Goal: Task Accomplishment & Management: Complete application form

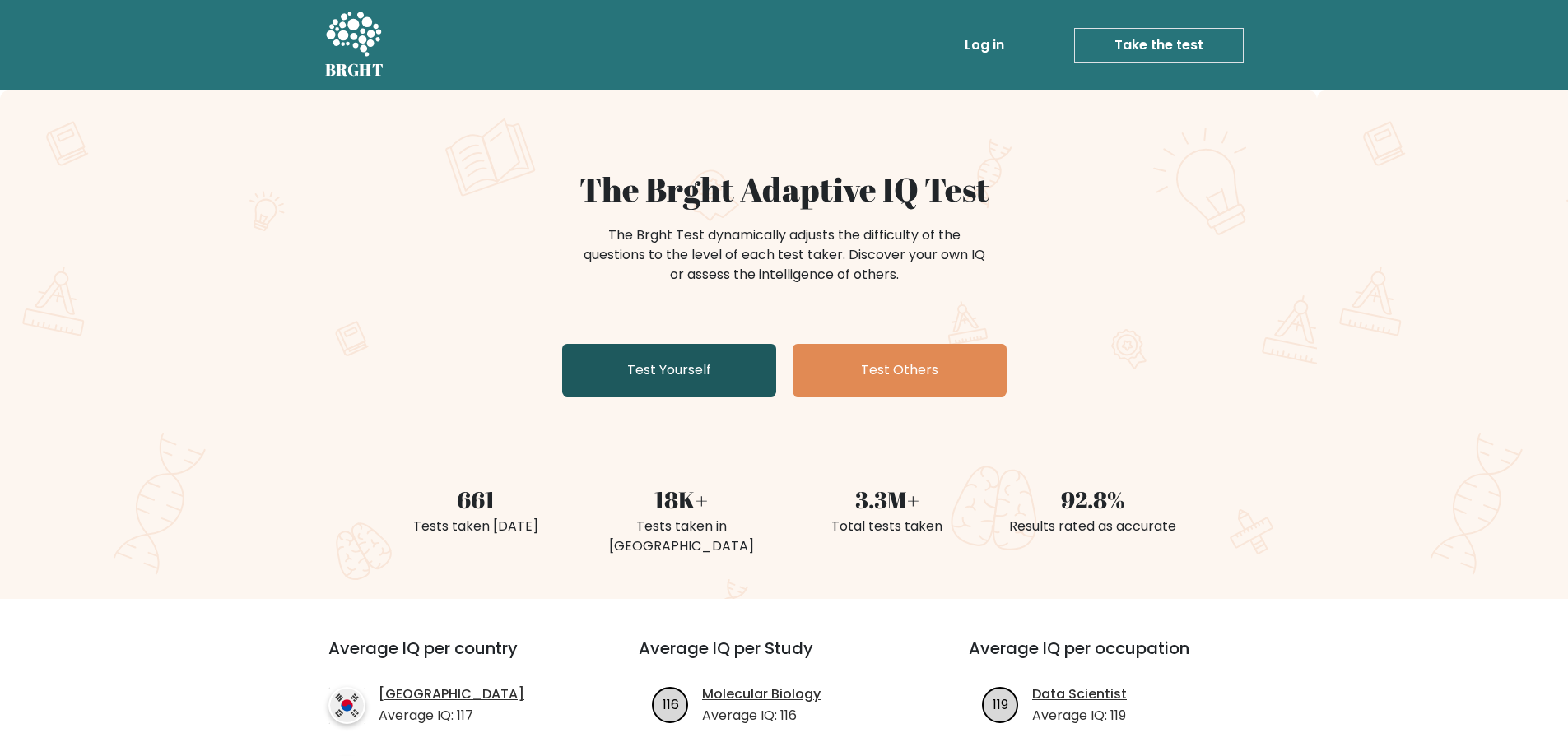
click at [659, 374] on link "Test Yourself" at bounding box center [668, 370] width 214 height 52
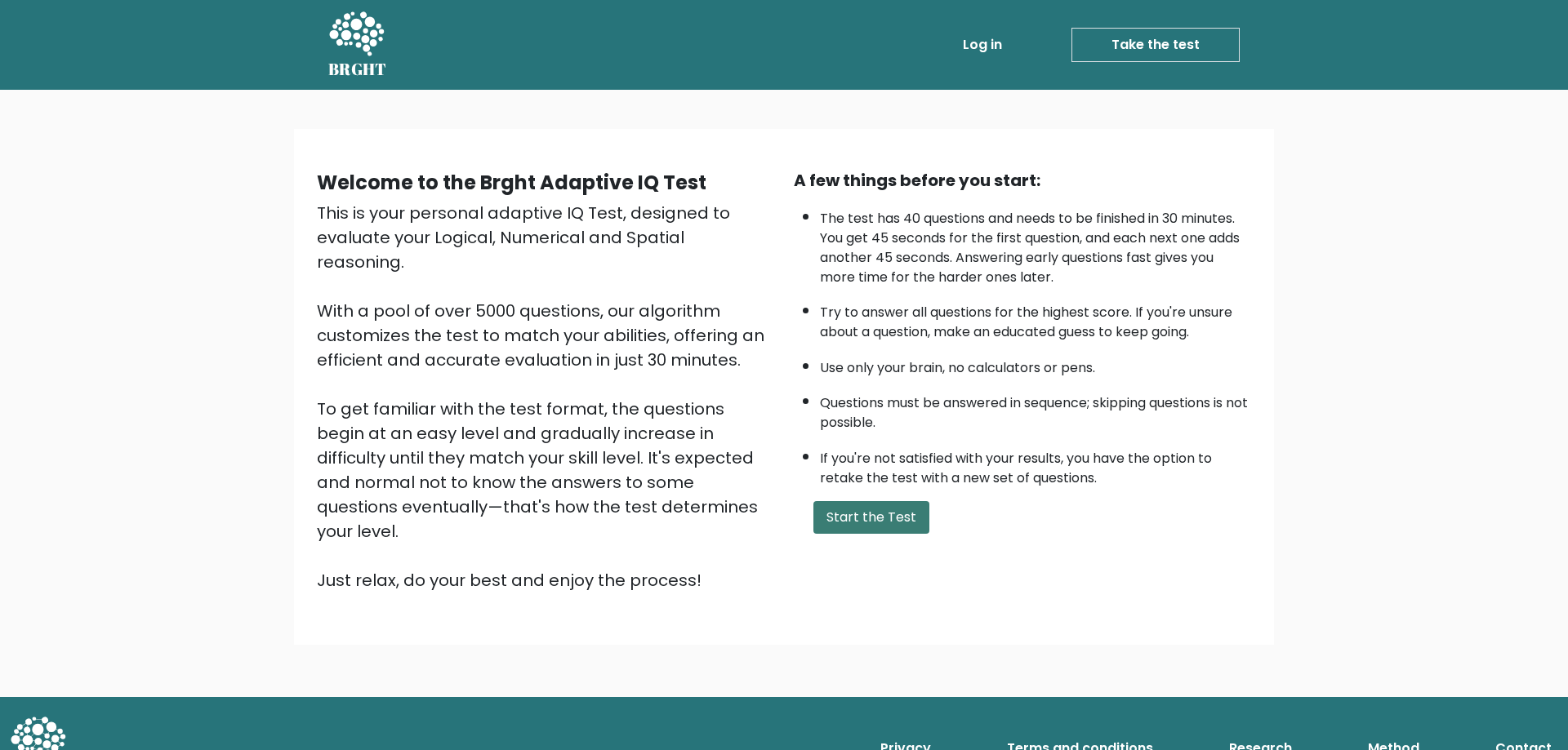
click at [841, 525] on button "Start the Test" at bounding box center [872, 517] width 116 height 33
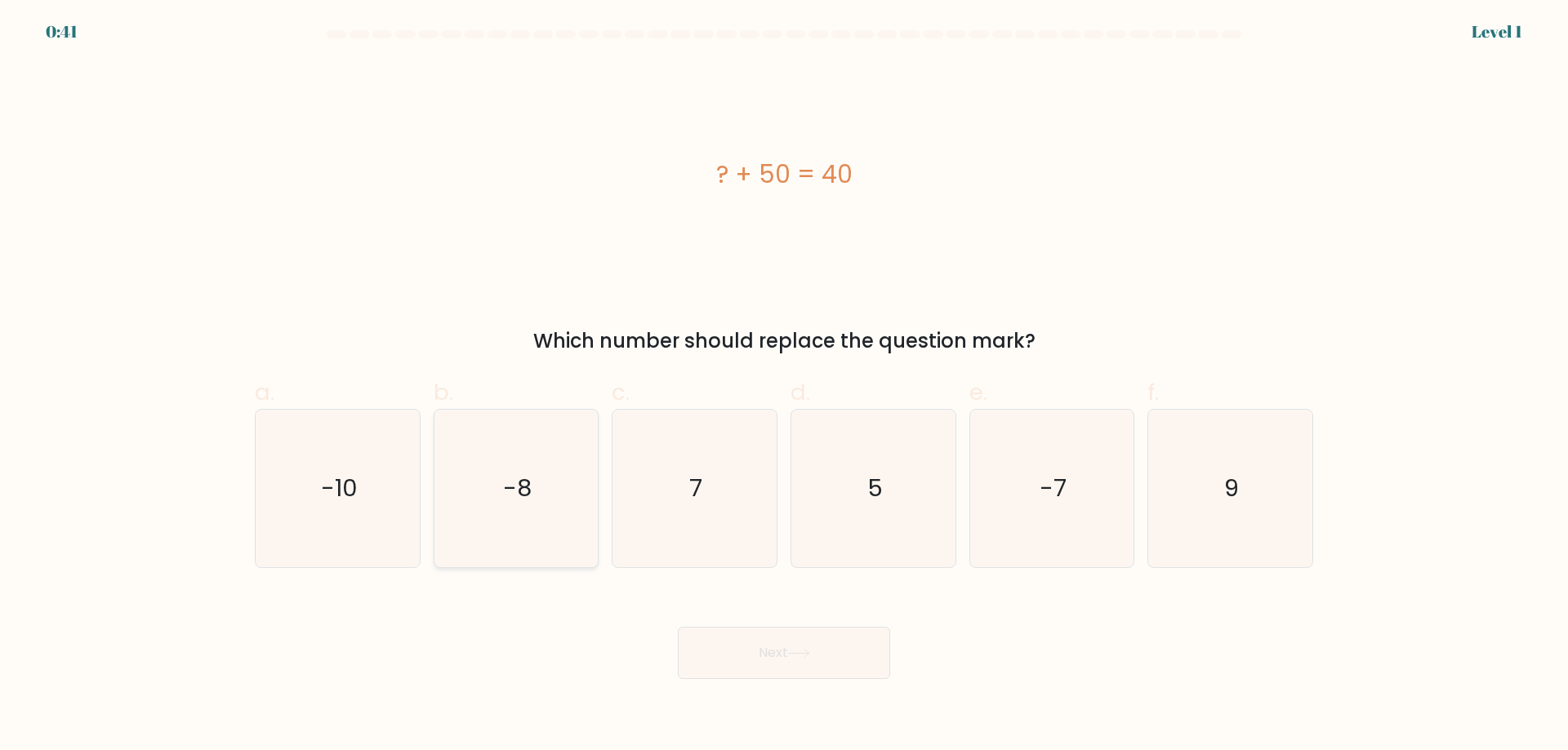
drag, startPoint x: 390, startPoint y: 502, endPoint x: 497, endPoint y: 556, distance: 119.9
click at [390, 503] on icon "-10" at bounding box center [337, 488] width 157 height 157
click at [784, 386] on input "a. -10" at bounding box center [784, 381] width 1 height 11
radio input "true"
click at [744, 657] on button "Next" at bounding box center [784, 652] width 212 height 52
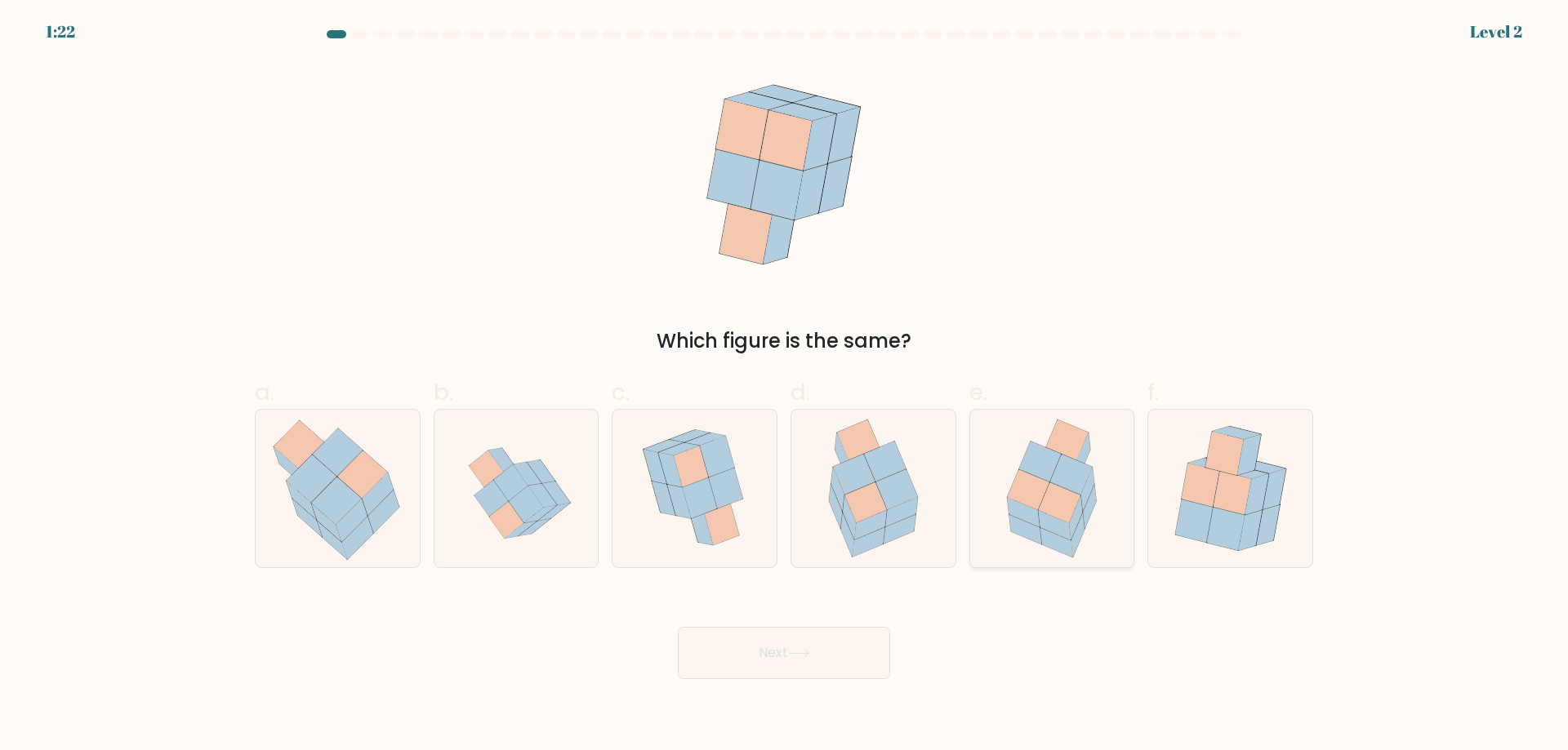
click at [1051, 504] on icon at bounding box center [1059, 503] width 41 height 40
click at [784, 386] on input "e." at bounding box center [784, 381] width 1 height 11
radio input "true"
click at [777, 654] on button "Next" at bounding box center [784, 652] width 212 height 52
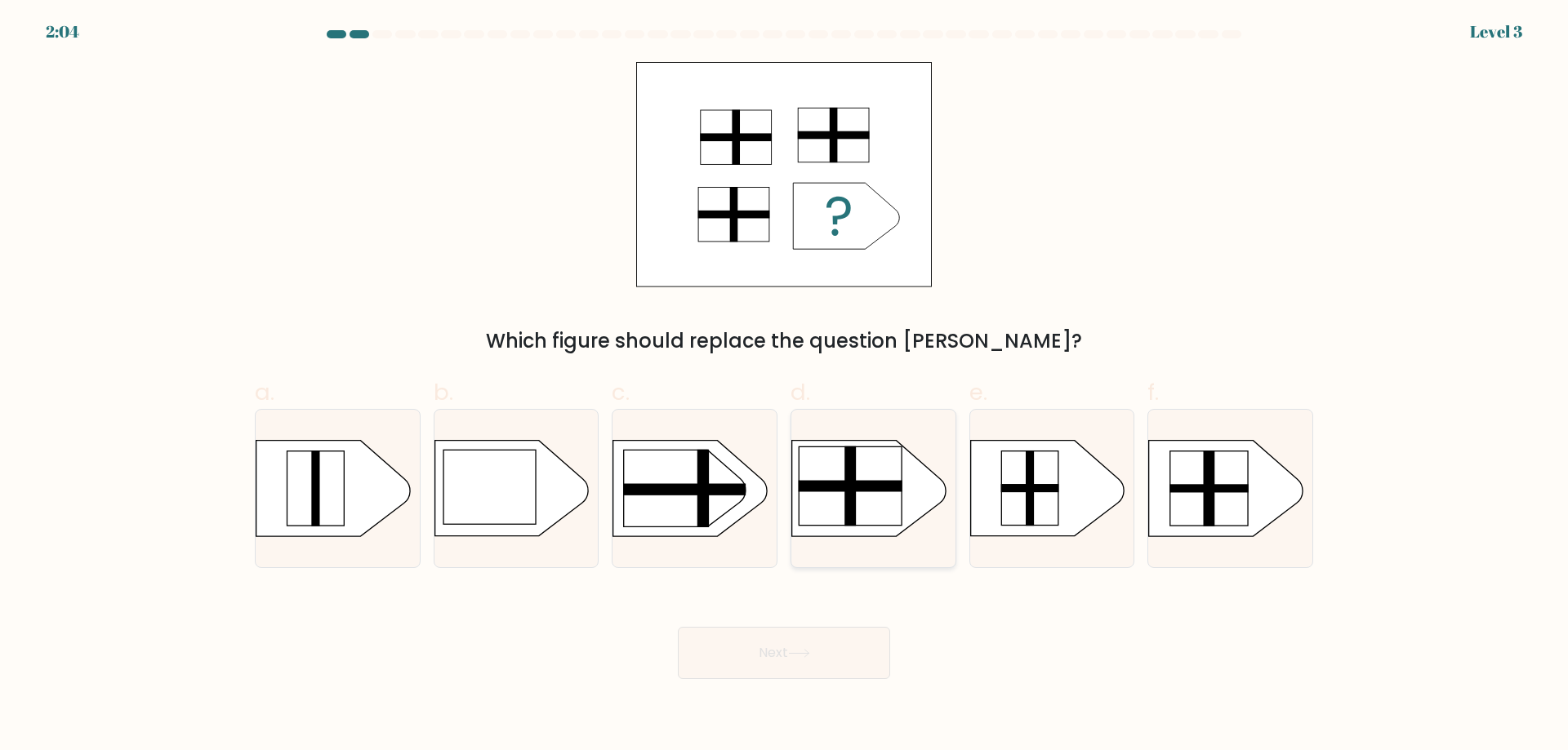
click at [838, 512] on rect at bounding box center [850, 486] width 103 height 78
click at [784, 386] on input "d." at bounding box center [784, 381] width 1 height 11
radio input "true"
click at [803, 669] on button "Next" at bounding box center [784, 652] width 212 height 52
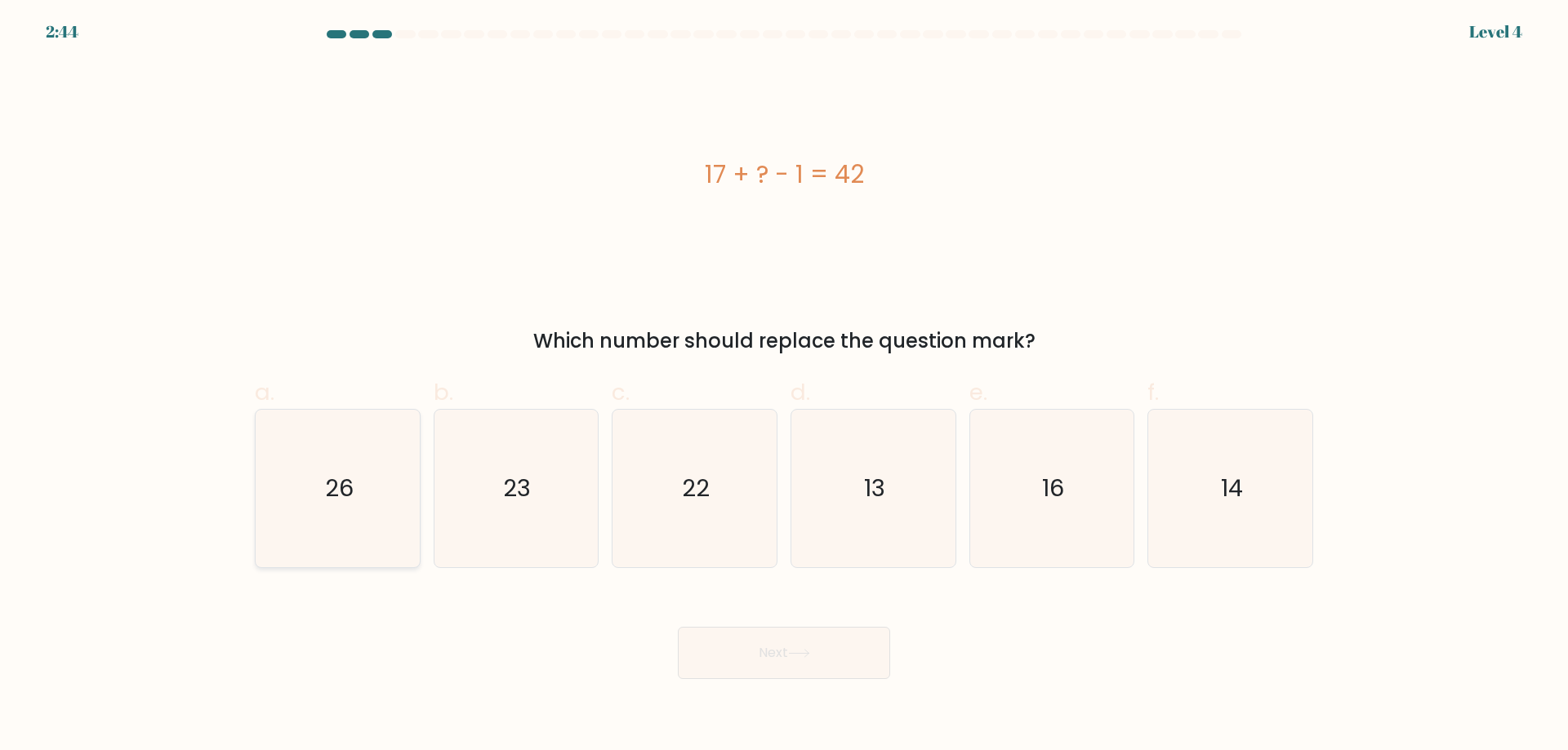
click at [352, 519] on icon "26" at bounding box center [337, 488] width 157 height 157
click at [784, 386] on input "a. 26" at bounding box center [784, 381] width 1 height 11
radio input "true"
click at [822, 648] on button "Next" at bounding box center [784, 652] width 212 height 52
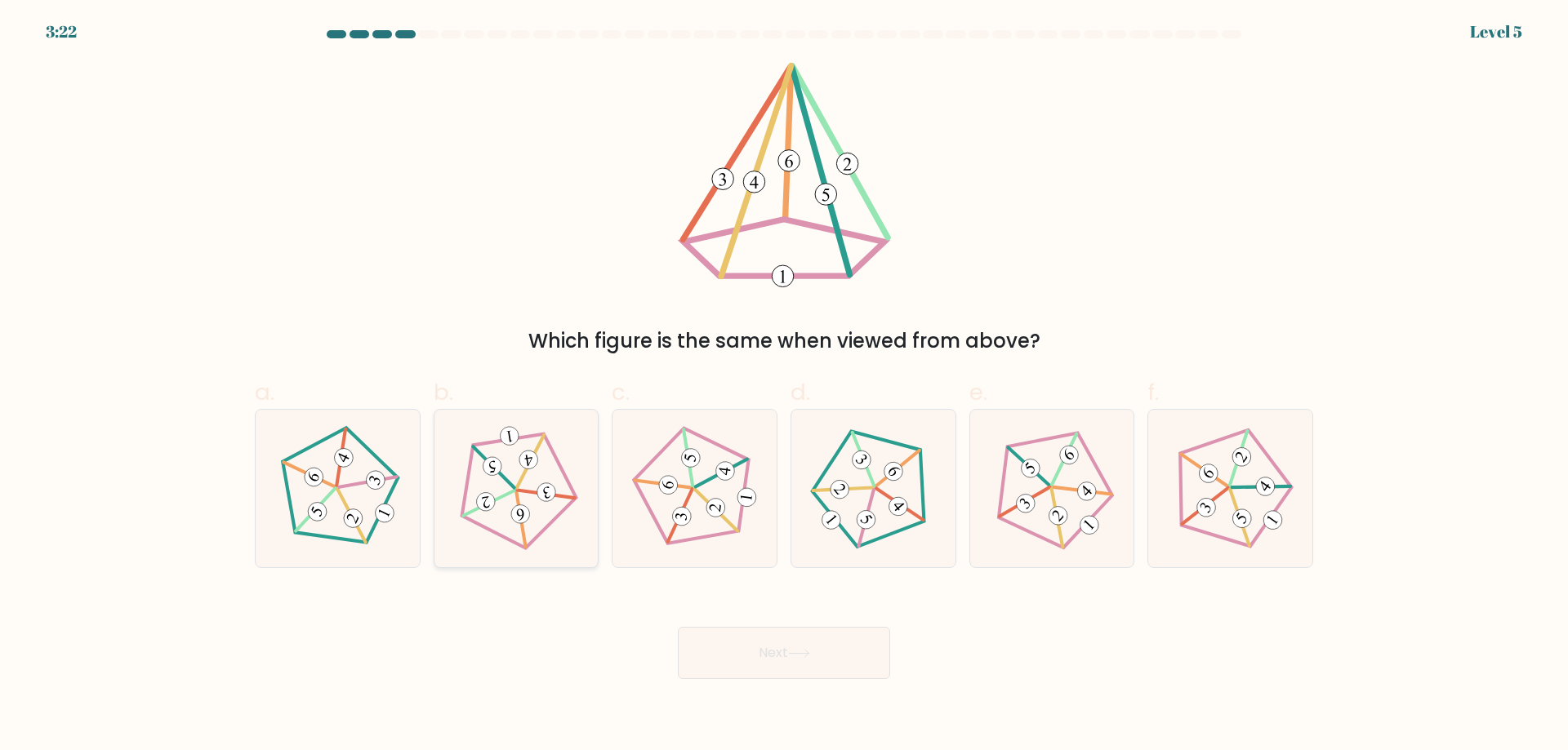
click at [502, 504] on icon at bounding box center [515, 488] width 126 height 126
click at [784, 386] on input "b." at bounding box center [784, 381] width 1 height 11
radio input "true"
click at [819, 655] on button "Next" at bounding box center [784, 652] width 212 height 52
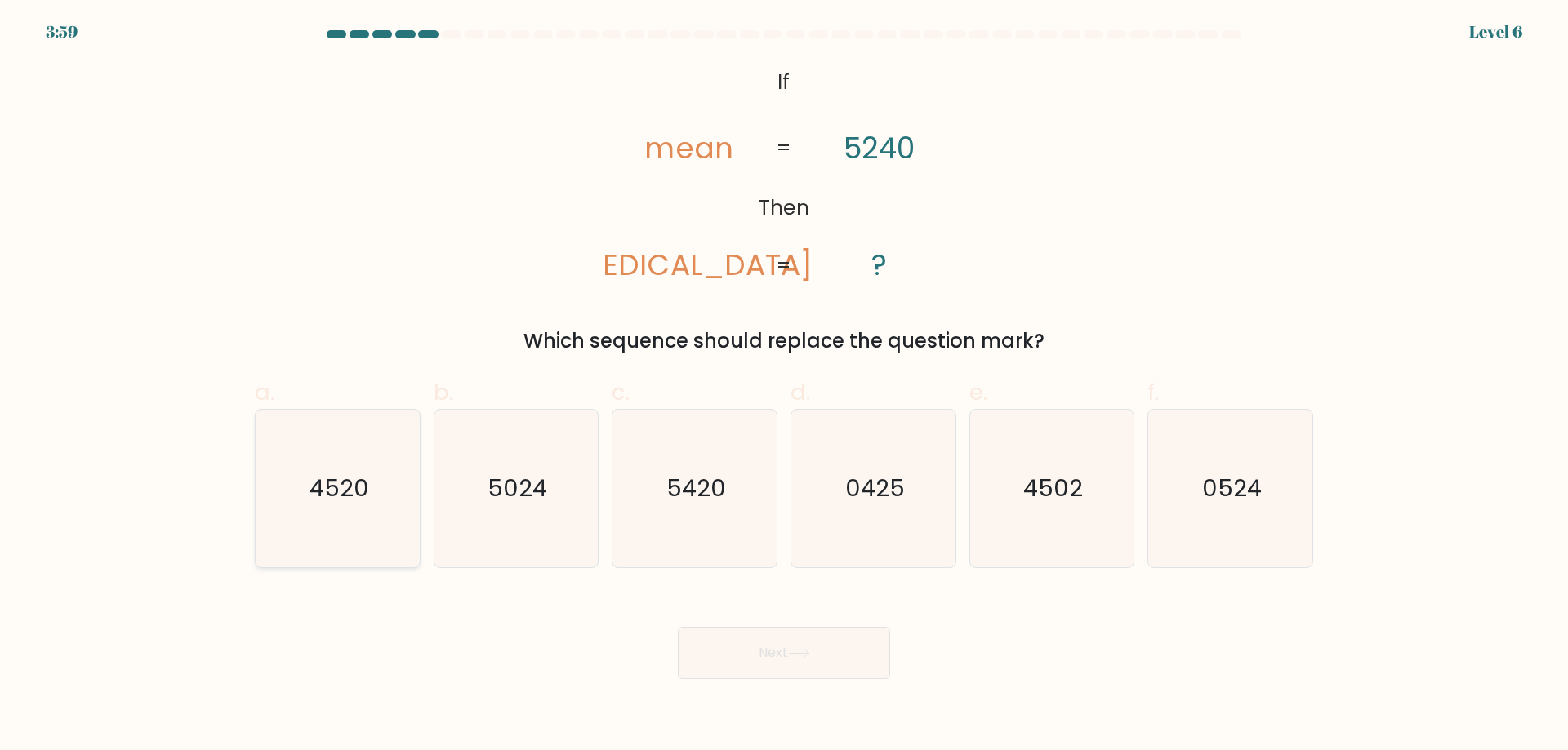
click at [312, 492] on text "4520" at bounding box center [339, 488] width 60 height 33
click at [784, 386] on input "a. 4520" at bounding box center [784, 381] width 1 height 11
radio input "true"
click at [735, 648] on button "Next" at bounding box center [784, 652] width 212 height 52
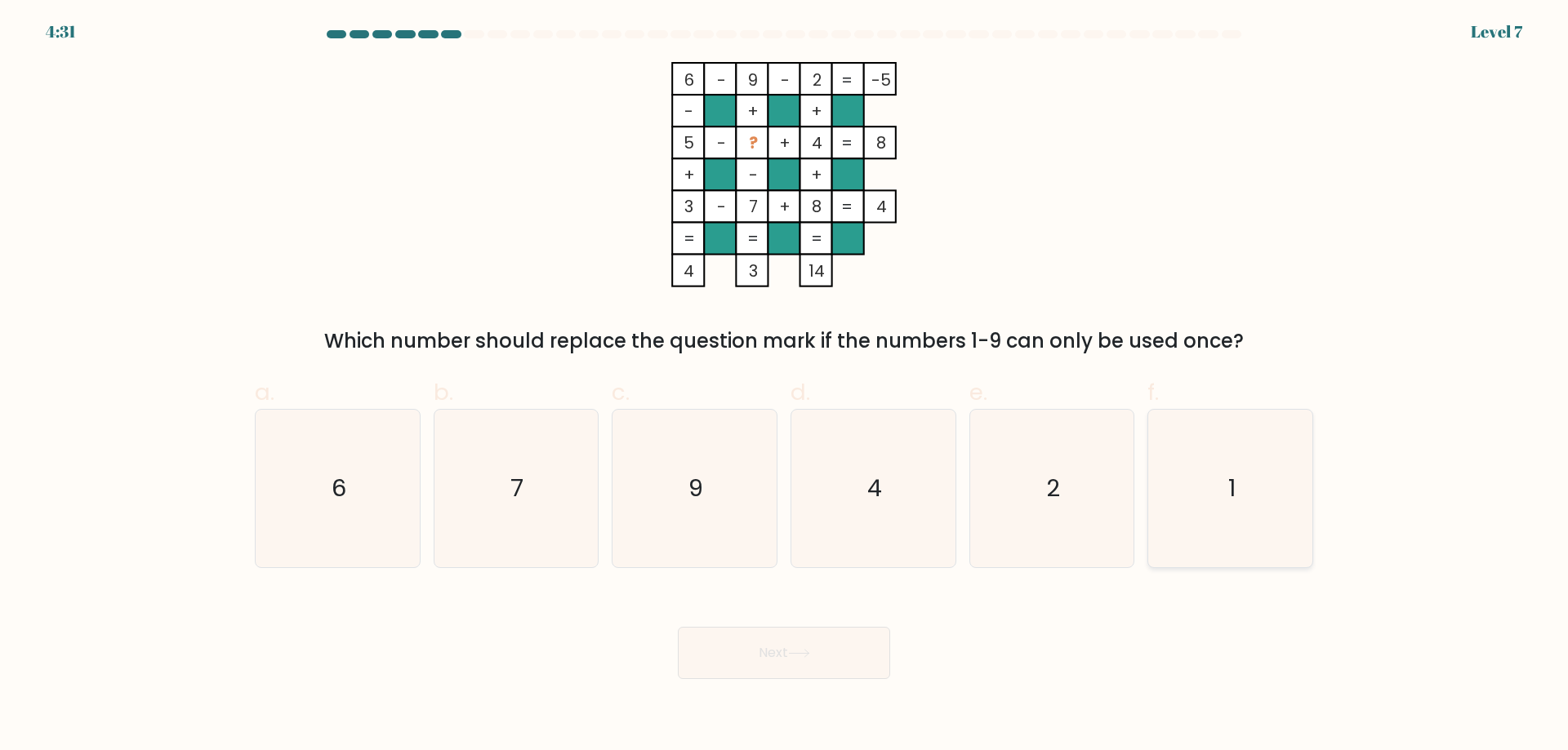
click at [1249, 490] on icon "1" at bounding box center [1229, 488] width 157 height 157
click at [784, 386] on input "f. 1" at bounding box center [784, 381] width 1 height 11
radio input "true"
click at [847, 663] on button "Next" at bounding box center [784, 652] width 212 height 52
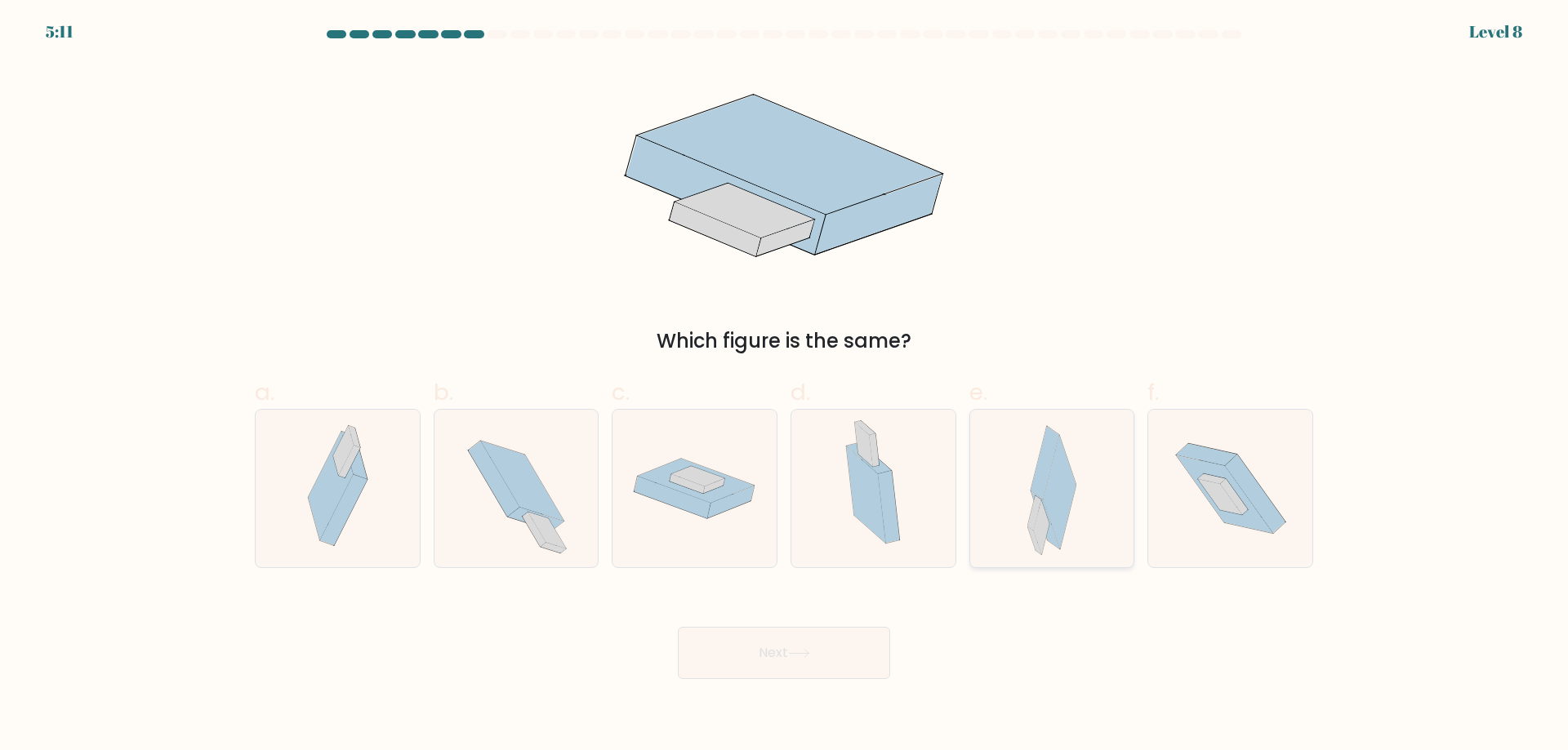
click at [1044, 540] on icon at bounding box center [1041, 528] width 16 height 55
click at [784, 386] on input "e." at bounding box center [784, 381] width 1 height 11
radio input "true"
click at [764, 650] on button "Next" at bounding box center [784, 652] width 212 height 52
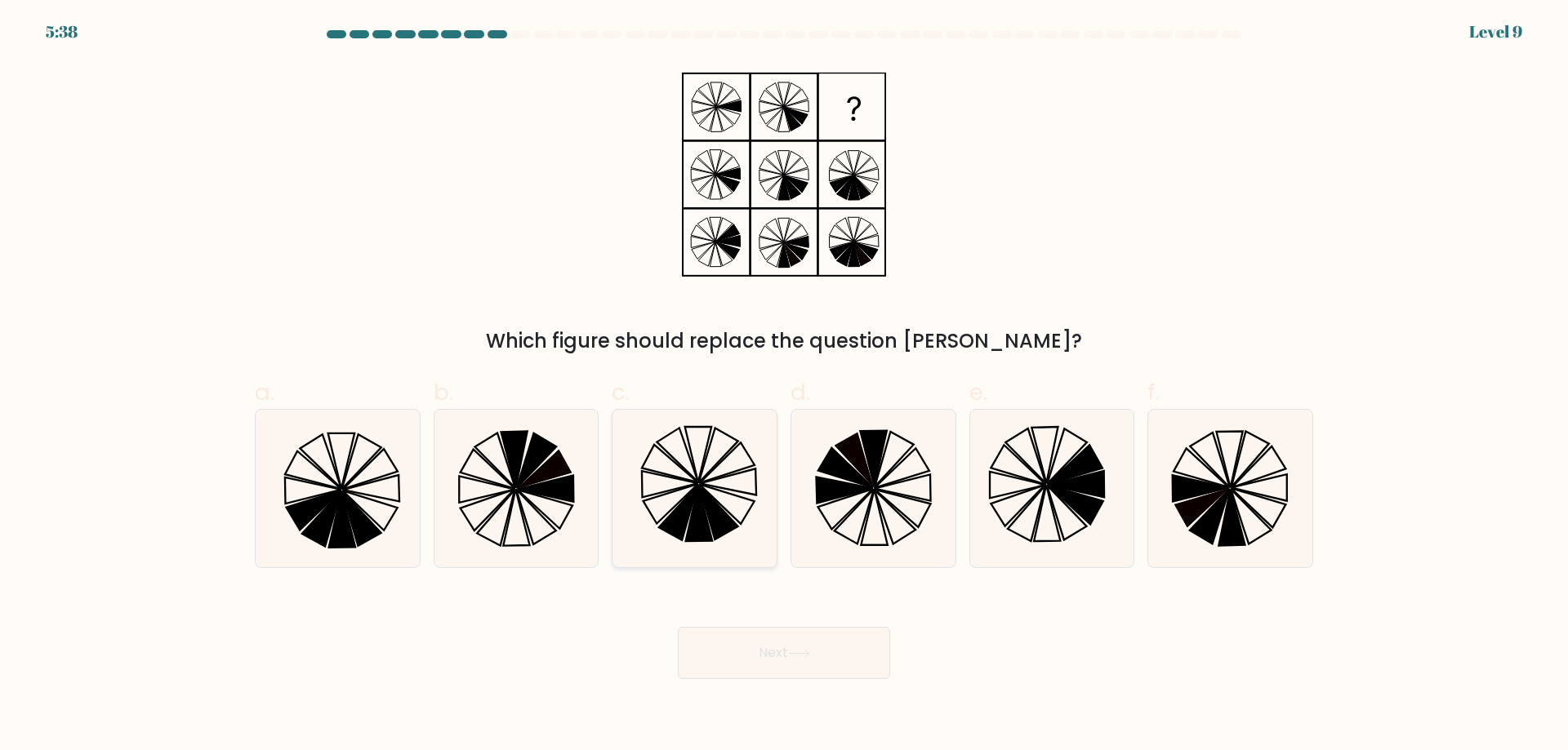
click at [715, 506] on icon at bounding box center [718, 513] width 40 height 55
click at [784, 386] on input "c." at bounding box center [784, 381] width 1 height 11
radio input "true"
click at [788, 646] on button "Next" at bounding box center [784, 652] width 212 height 52
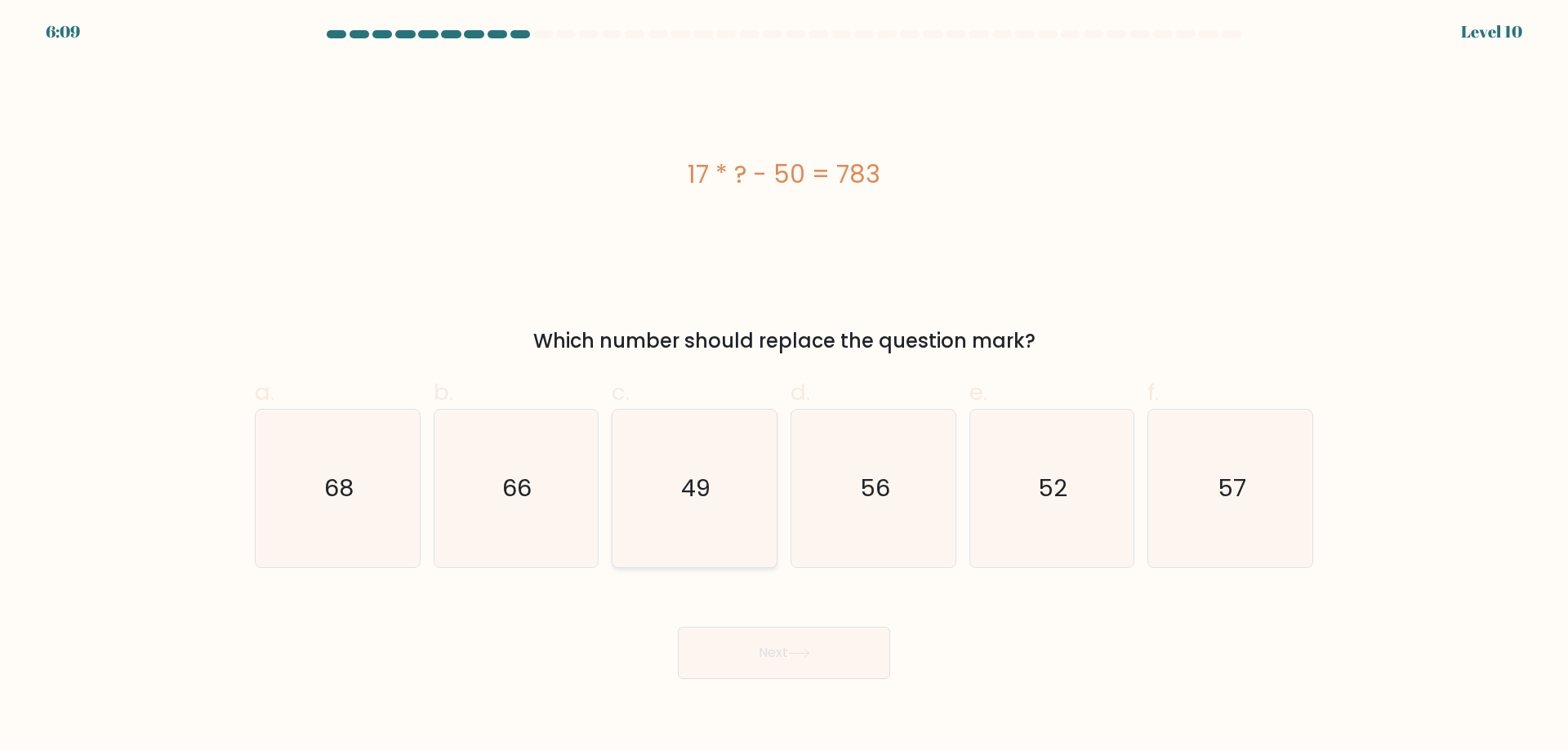
drag, startPoint x: 697, startPoint y: 518, endPoint x: 709, endPoint y: 555, distance: 38.9
click at [697, 518] on icon "49" at bounding box center [694, 488] width 157 height 157
click at [784, 386] on input "c. 49" at bounding box center [784, 381] width 1 height 11
radio input "true"
click at [806, 645] on button "Next" at bounding box center [784, 652] width 212 height 52
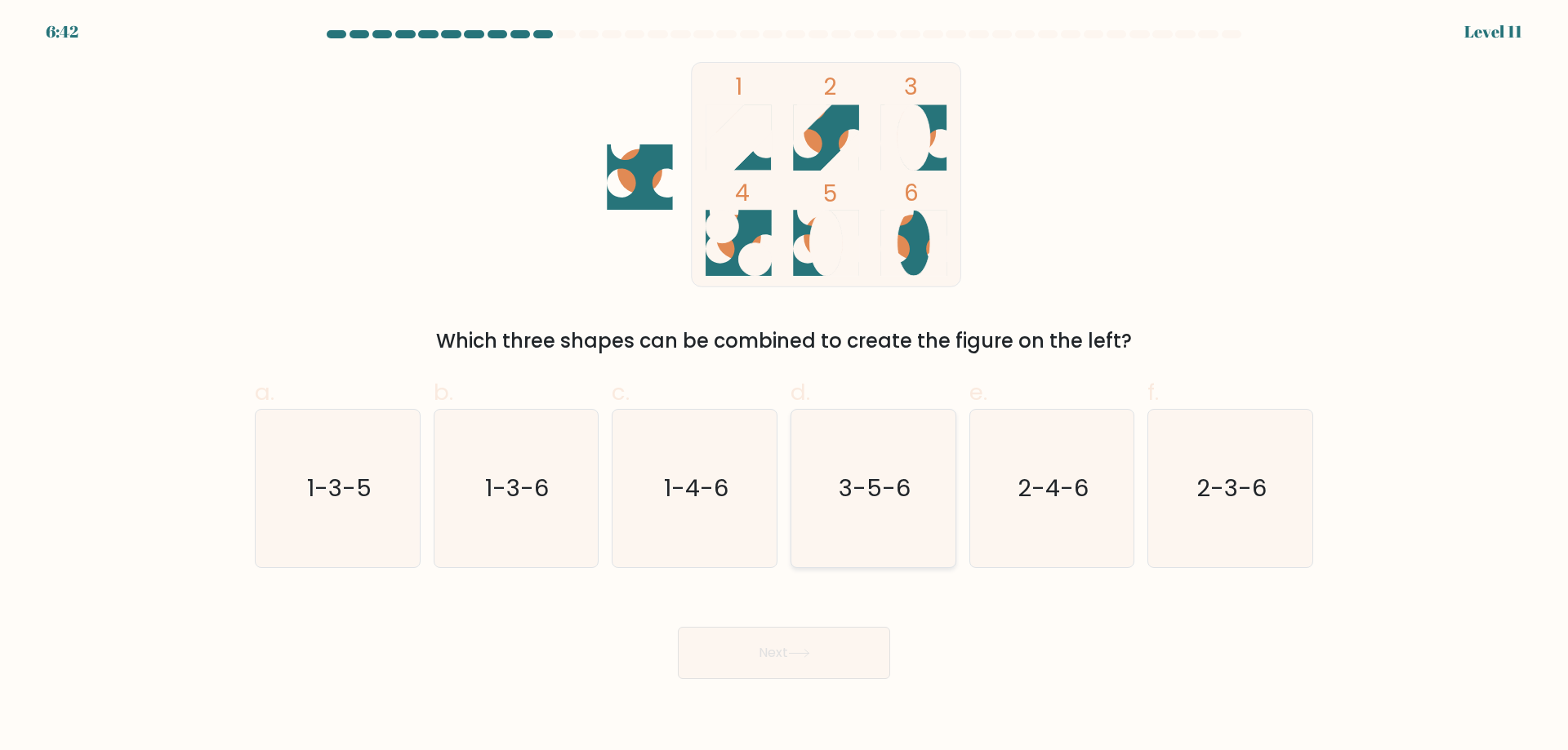
click at [953, 482] on div "3-5-6" at bounding box center [873, 488] width 166 height 159
click at [784, 386] on input "d. 3-5-6" at bounding box center [784, 381] width 1 height 11
radio input "true"
click at [844, 657] on button "Next" at bounding box center [784, 652] width 212 height 52
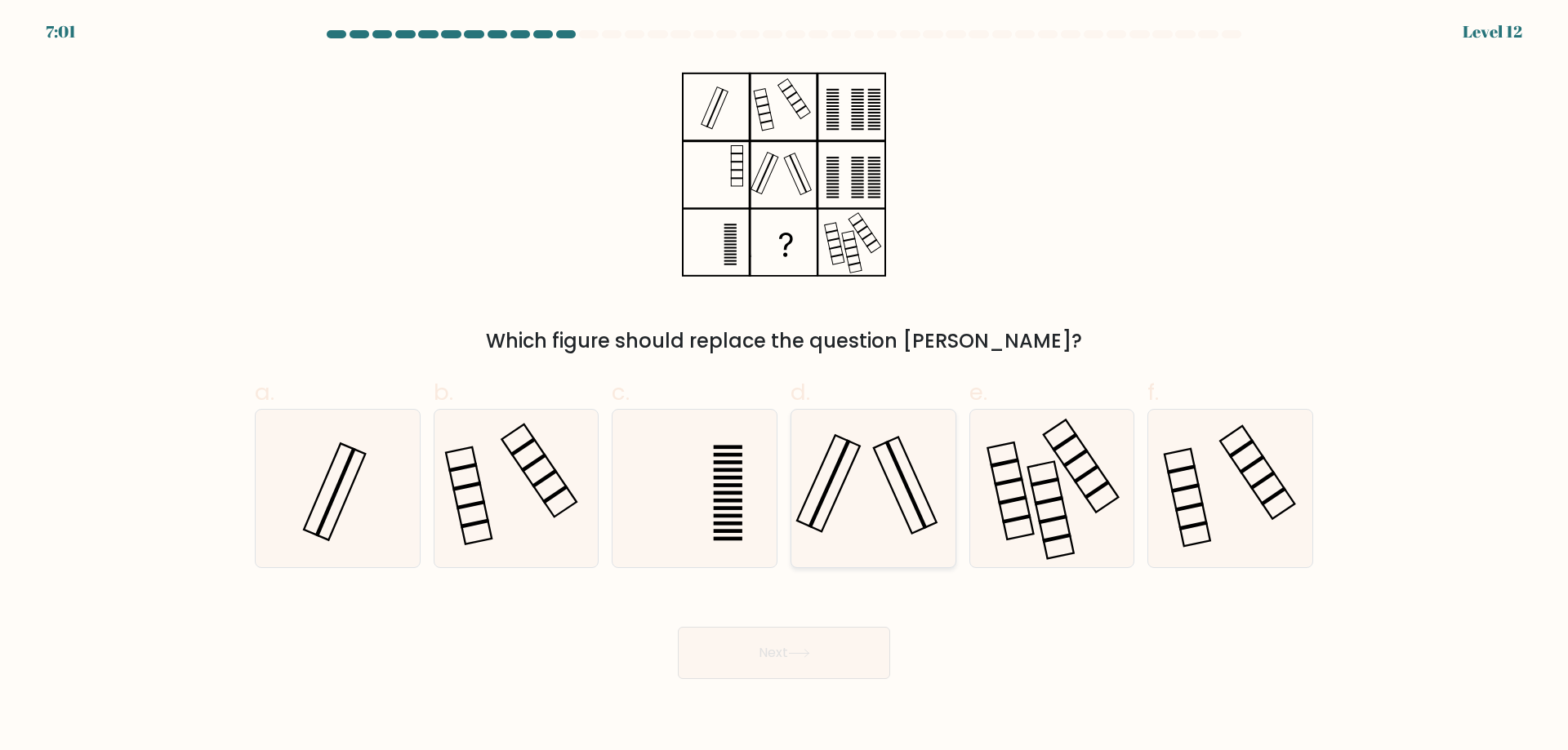
click at [880, 501] on icon at bounding box center [873, 488] width 157 height 157
click at [784, 386] on input "d." at bounding box center [784, 381] width 1 height 11
radio input "true"
click at [809, 655] on icon at bounding box center [799, 653] width 22 height 9
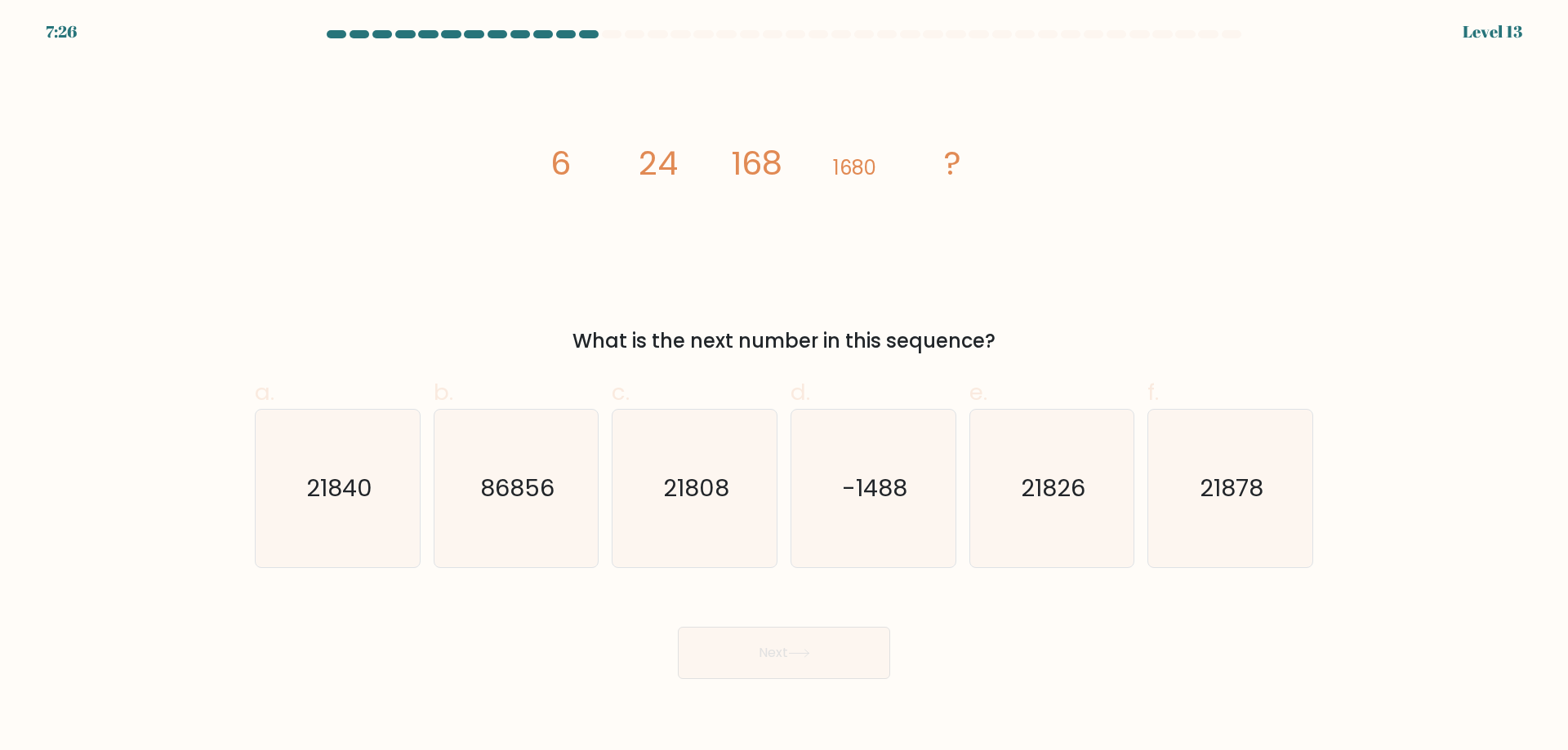
drag, startPoint x: 315, startPoint y: 509, endPoint x: 425, endPoint y: 510, distance: 110.0
click at [325, 509] on icon "21840" at bounding box center [337, 488] width 157 height 157
click at [320, 509] on icon "21840" at bounding box center [337, 488] width 157 height 157
click at [784, 386] on input "a. 21840" at bounding box center [784, 381] width 1 height 11
radio input "true"
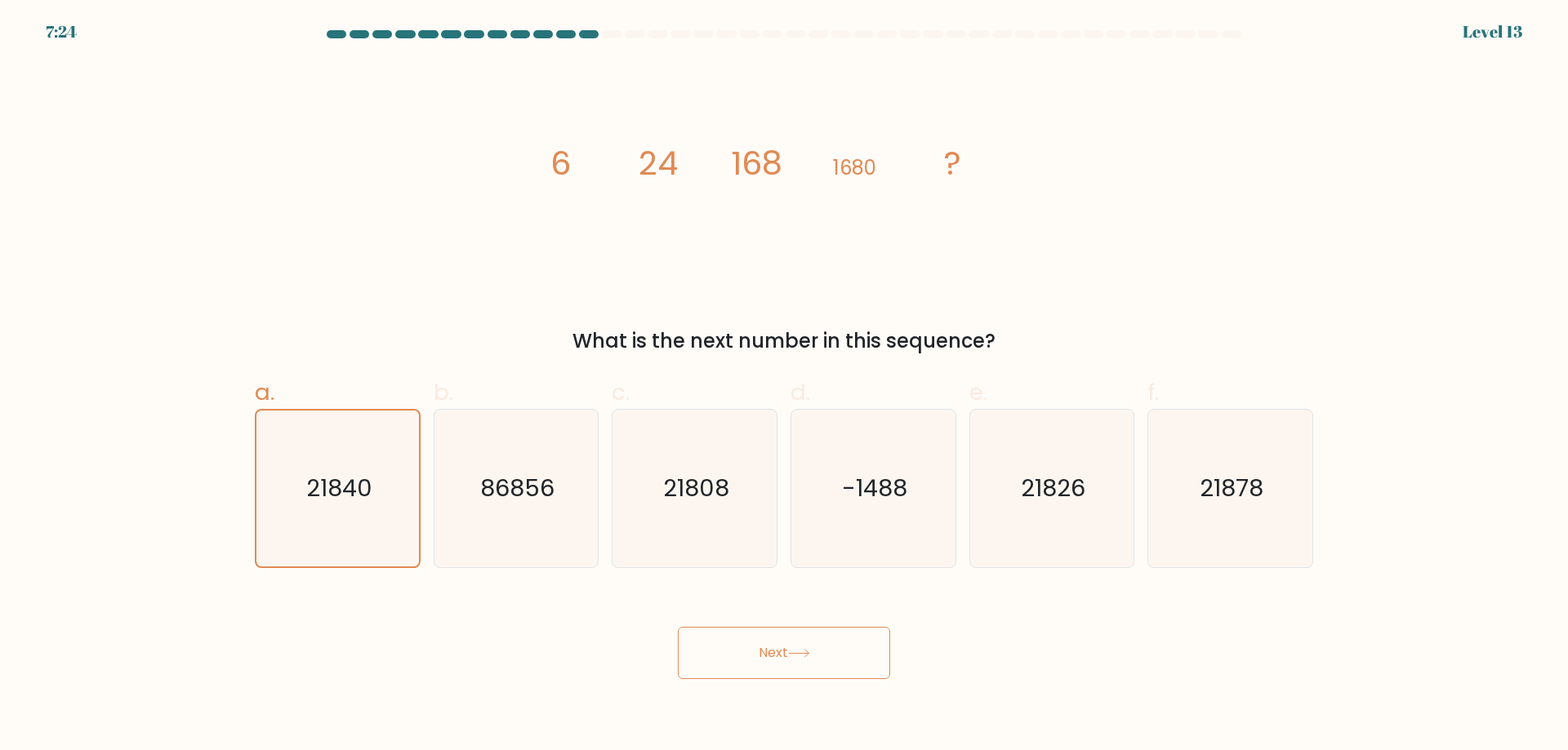
click at [796, 649] on icon at bounding box center [799, 653] width 22 height 9
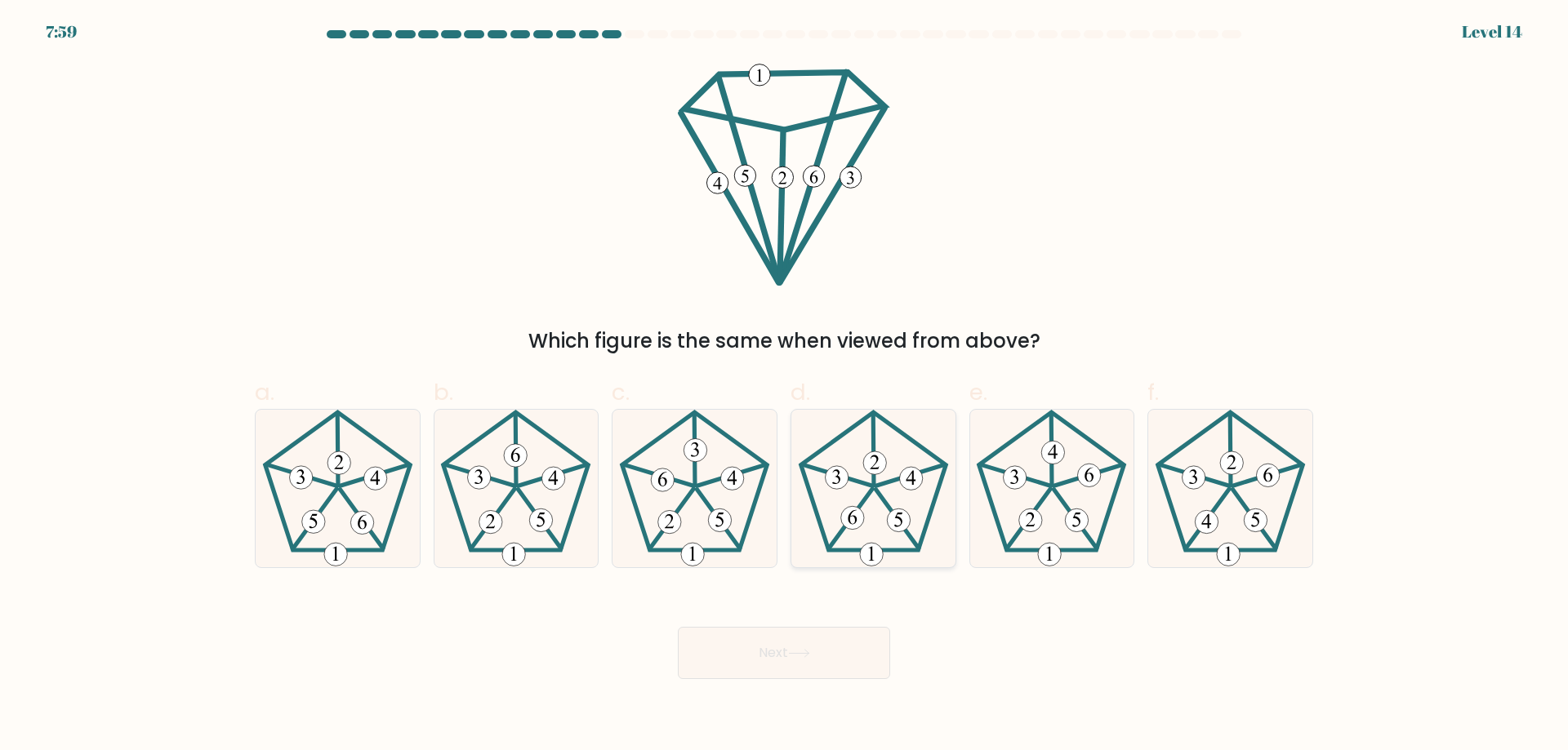
click at [890, 531] on icon at bounding box center [873, 488] width 157 height 157
click at [784, 386] on input "d." at bounding box center [784, 381] width 1 height 11
radio input "true"
click at [821, 642] on button "Next" at bounding box center [784, 652] width 212 height 52
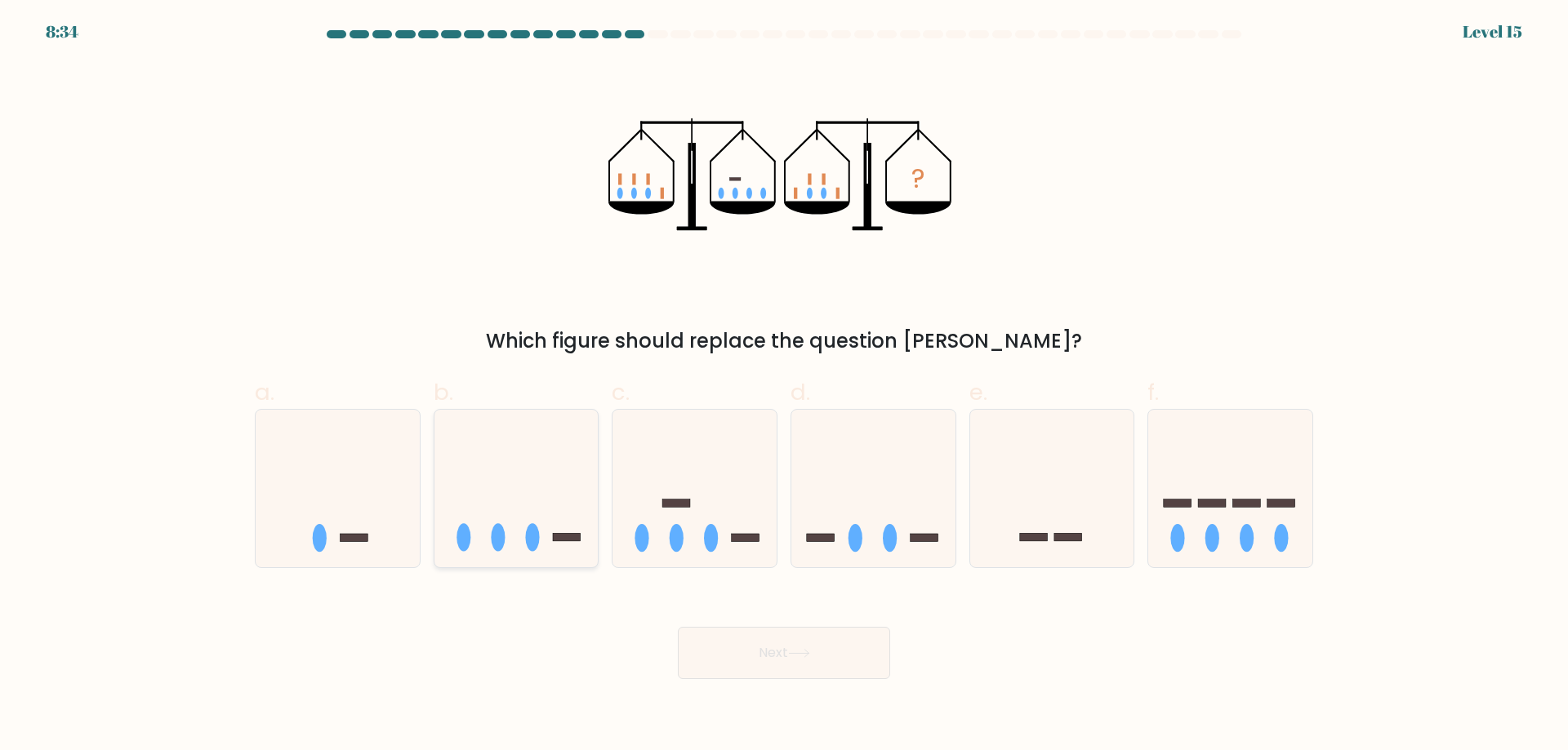
click at [528, 513] on icon at bounding box center [516, 488] width 164 height 135
click at [784, 386] on input "b." at bounding box center [784, 381] width 1 height 11
radio input "true"
click at [799, 663] on button "Next" at bounding box center [784, 652] width 212 height 52
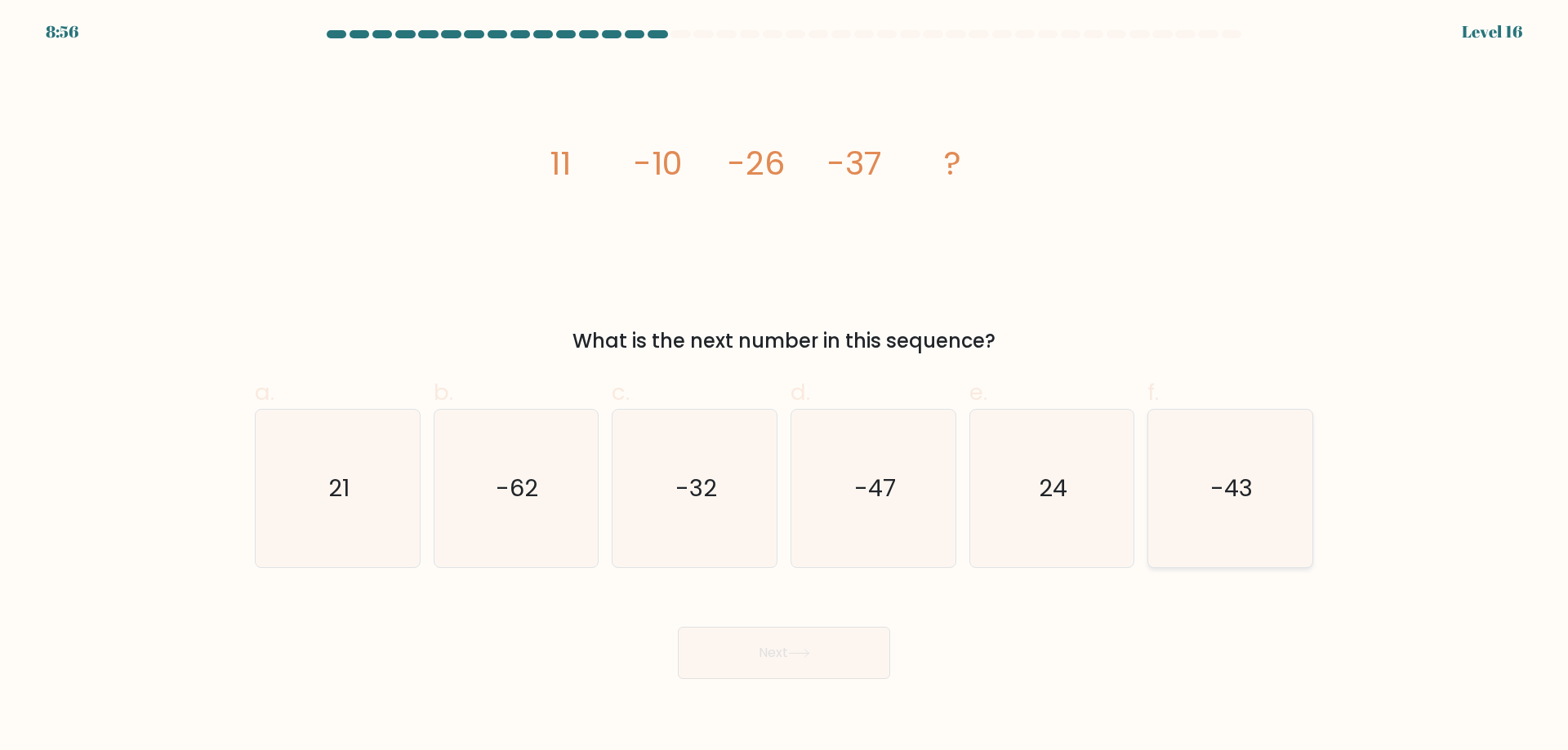
click at [1154, 520] on icon "-43" at bounding box center [1229, 488] width 157 height 157
click at [784, 386] on input "f. -43" at bounding box center [784, 381] width 1 height 11
radio input "true"
click at [810, 655] on icon at bounding box center [799, 653] width 22 height 9
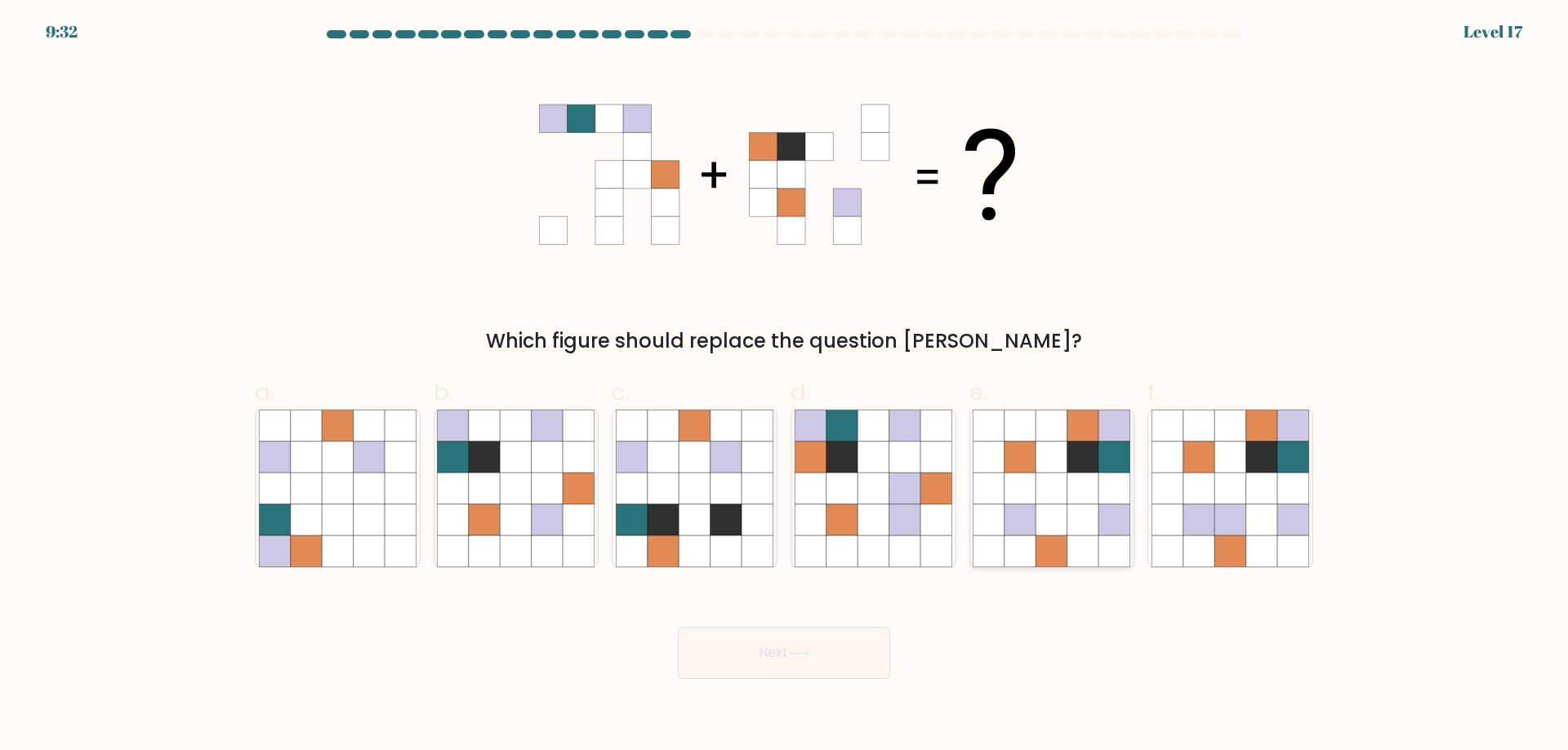
click at [1028, 505] on icon at bounding box center [1019, 520] width 31 height 31
click at [784, 386] on input "e." at bounding box center [784, 381] width 1 height 11
radio input "true"
click at [828, 635] on button "Next" at bounding box center [784, 652] width 212 height 52
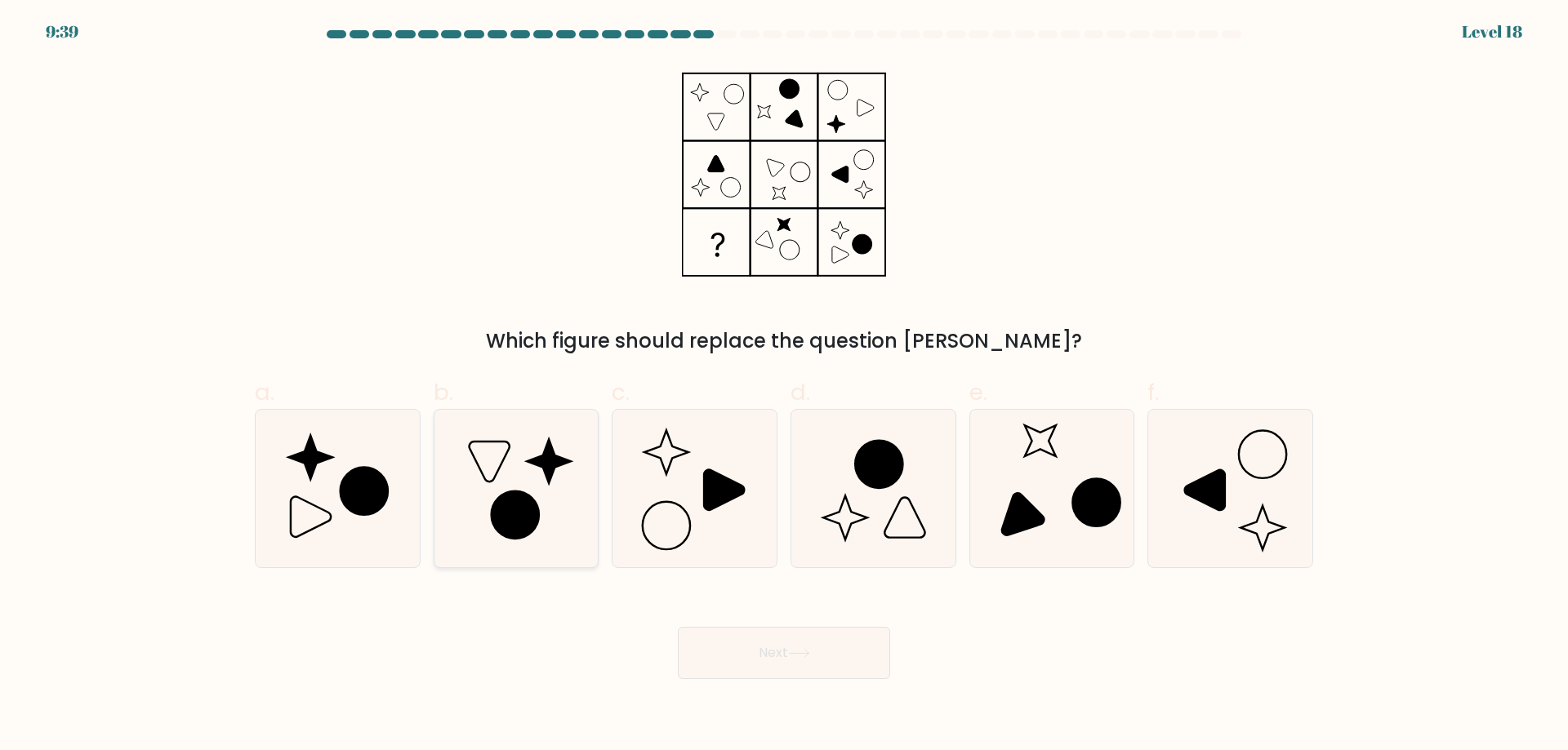
click at [529, 497] on icon at bounding box center [515, 515] width 47 height 47
click at [784, 386] on input "b." at bounding box center [784, 381] width 1 height 11
radio input "true"
click at [784, 642] on button "Next" at bounding box center [784, 652] width 212 height 52
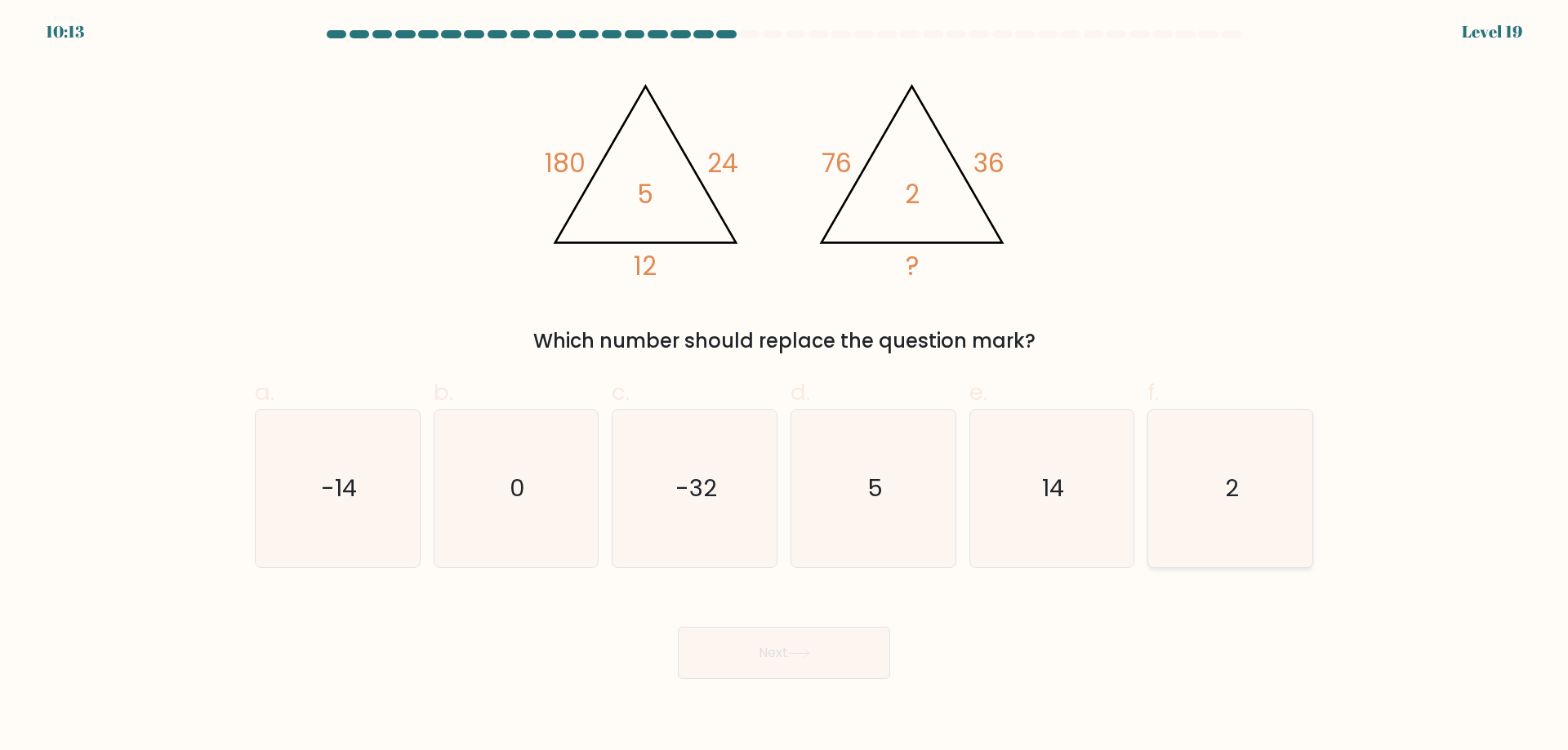
click at [1178, 484] on icon "2" at bounding box center [1229, 488] width 157 height 157
click at [784, 386] on input "f. 2" at bounding box center [784, 381] width 1 height 11
radio input "true"
click at [852, 647] on button "Next" at bounding box center [784, 652] width 212 height 52
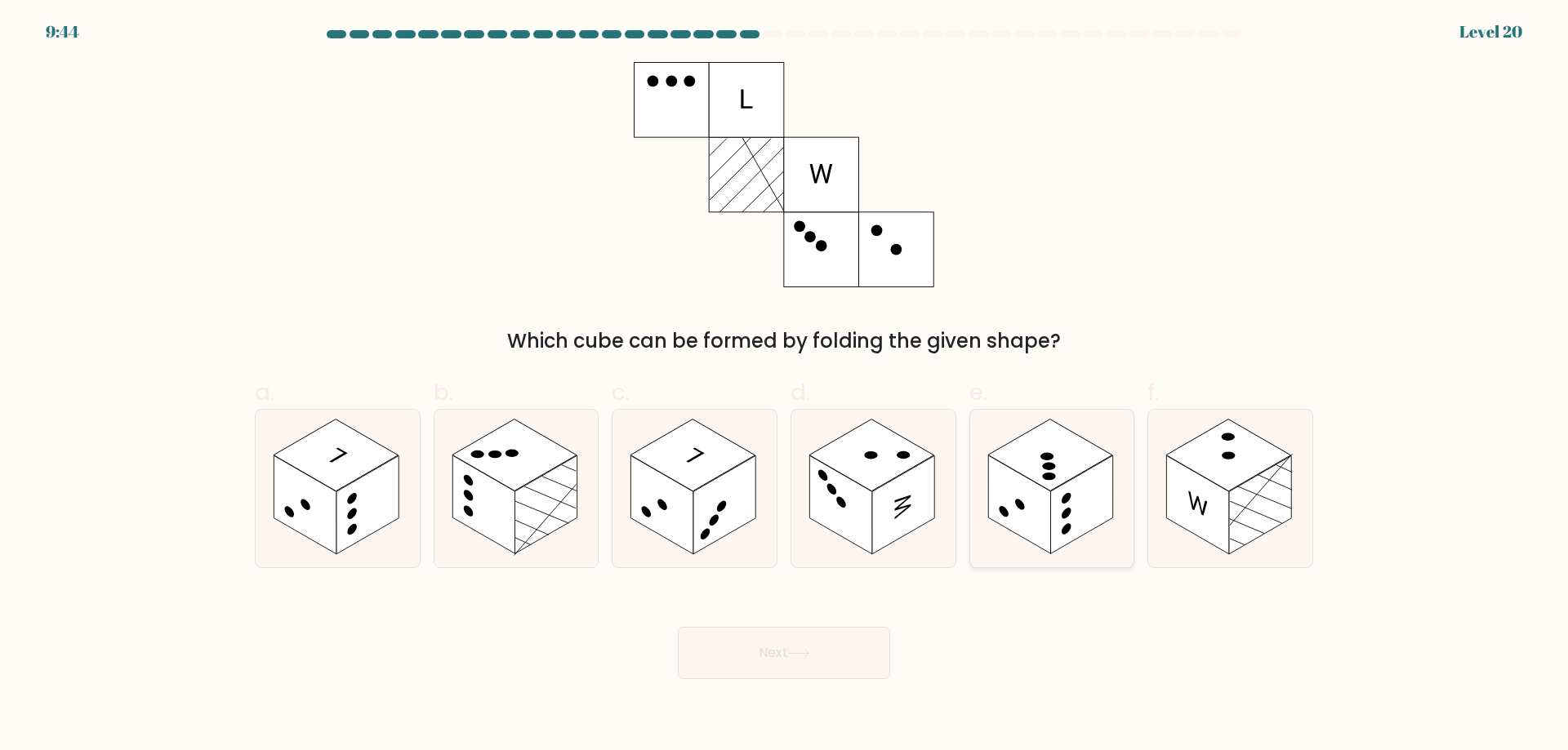
click at [1017, 533] on rect at bounding box center [1019, 505] width 62 height 98
click at [784, 386] on input "e." at bounding box center [784, 381] width 1 height 11
radio input "true"
click at [378, 519] on rect at bounding box center [368, 505] width 62 height 98
click at [784, 386] on input "a." at bounding box center [784, 381] width 1 height 11
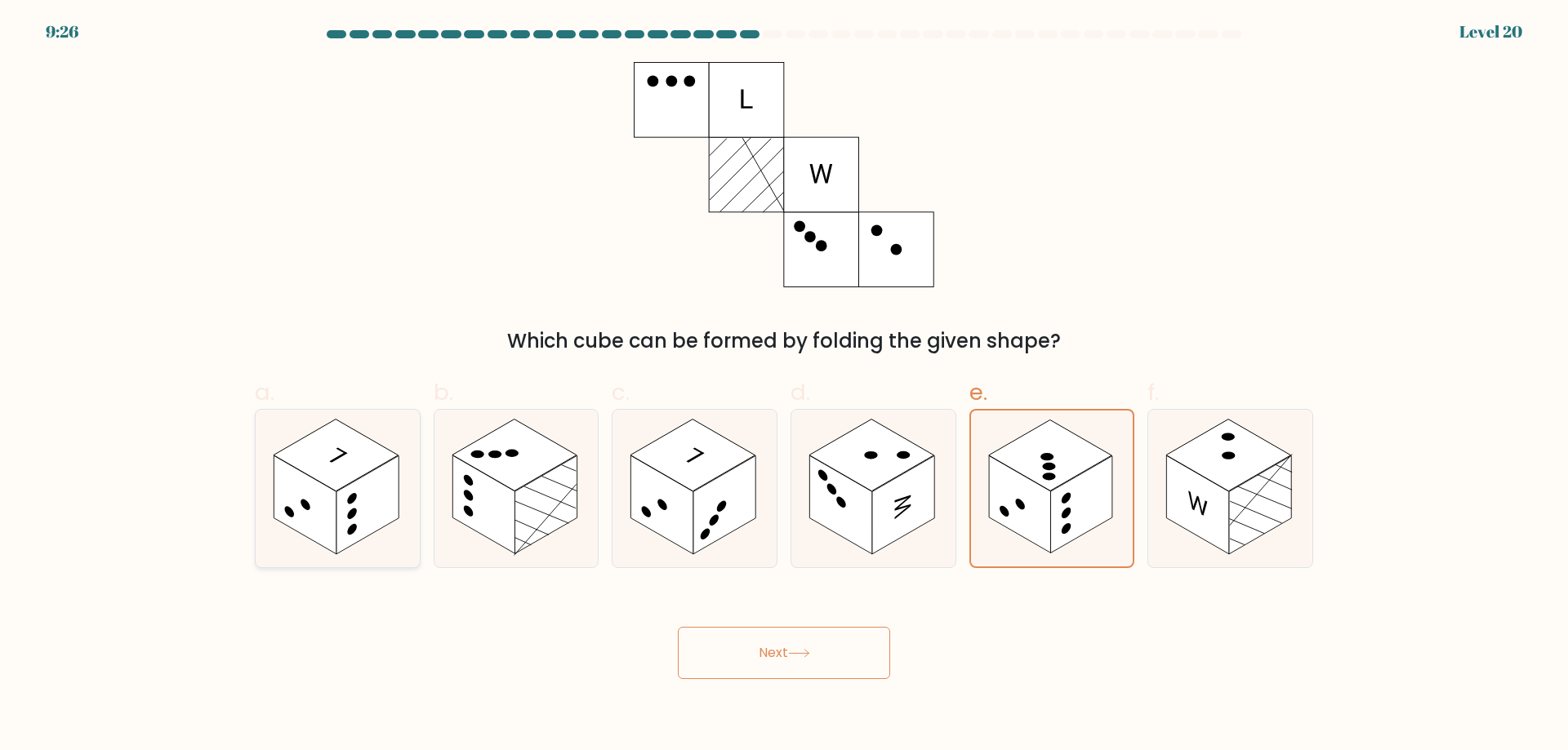
radio input "true"
click at [829, 661] on button "Next" at bounding box center [784, 652] width 212 height 52
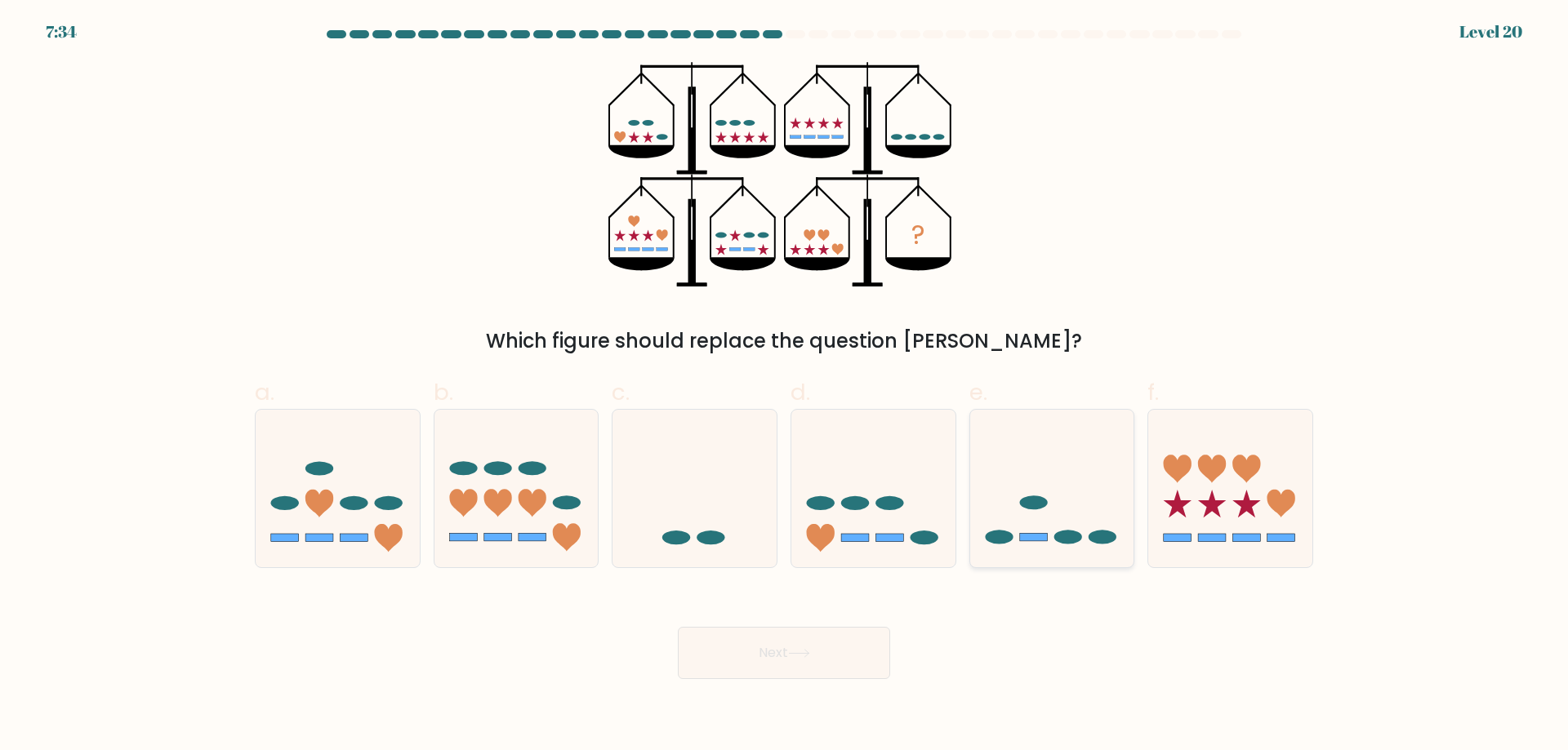
click at [1036, 534] on rect at bounding box center [1034, 537] width 28 height 8
click at [784, 386] on input "e." at bounding box center [784, 381] width 1 height 11
radio input "true"
click at [809, 665] on button "Next" at bounding box center [784, 652] width 212 height 52
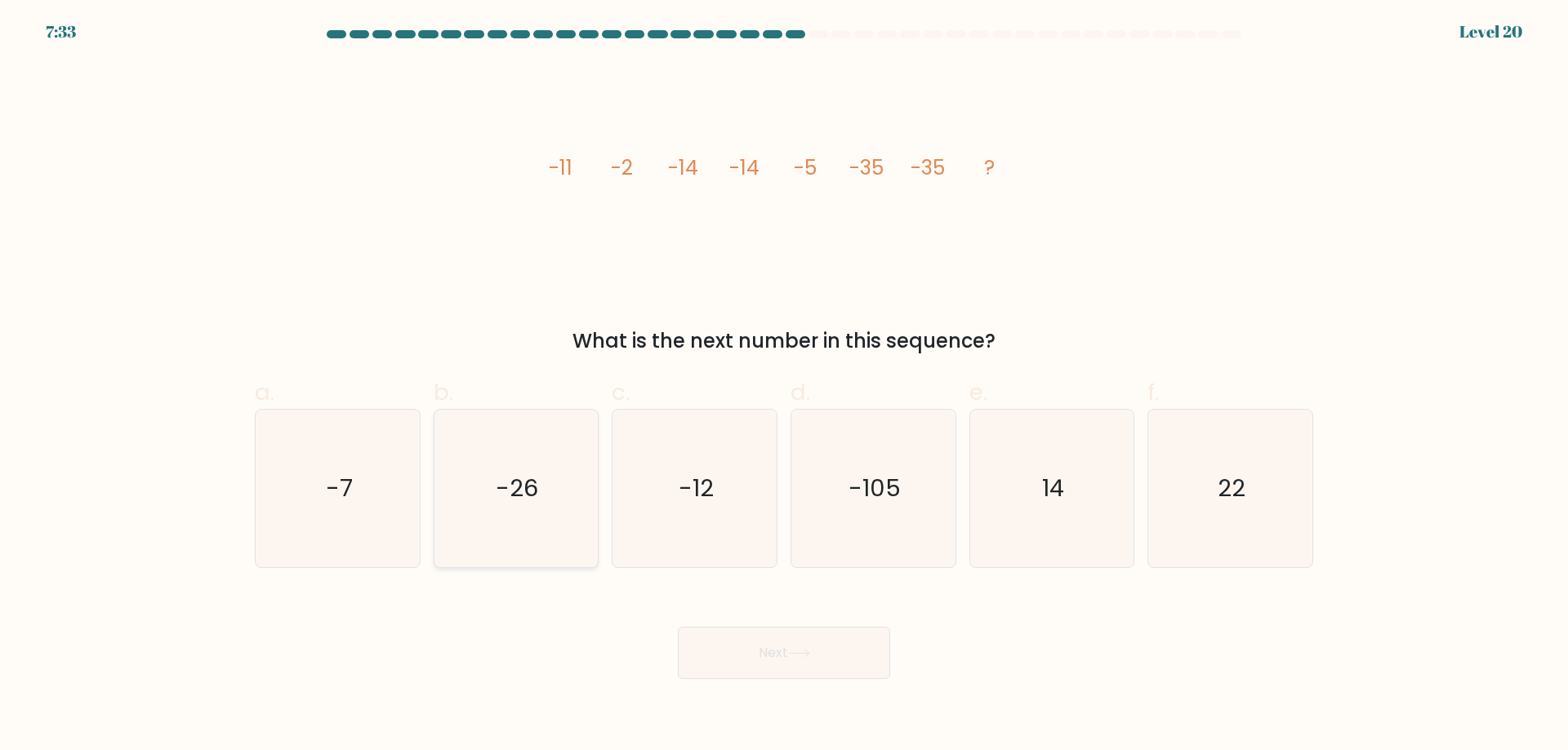
click at [565, 509] on icon "-26" at bounding box center [515, 488] width 157 height 157
click at [784, 386] on input "b. -26" at bounding box center [784, 381] width 1 height 11
radio input "true"
click at [744, 647] on button "Next" at bounding box center [784, 652] width 212 height 52
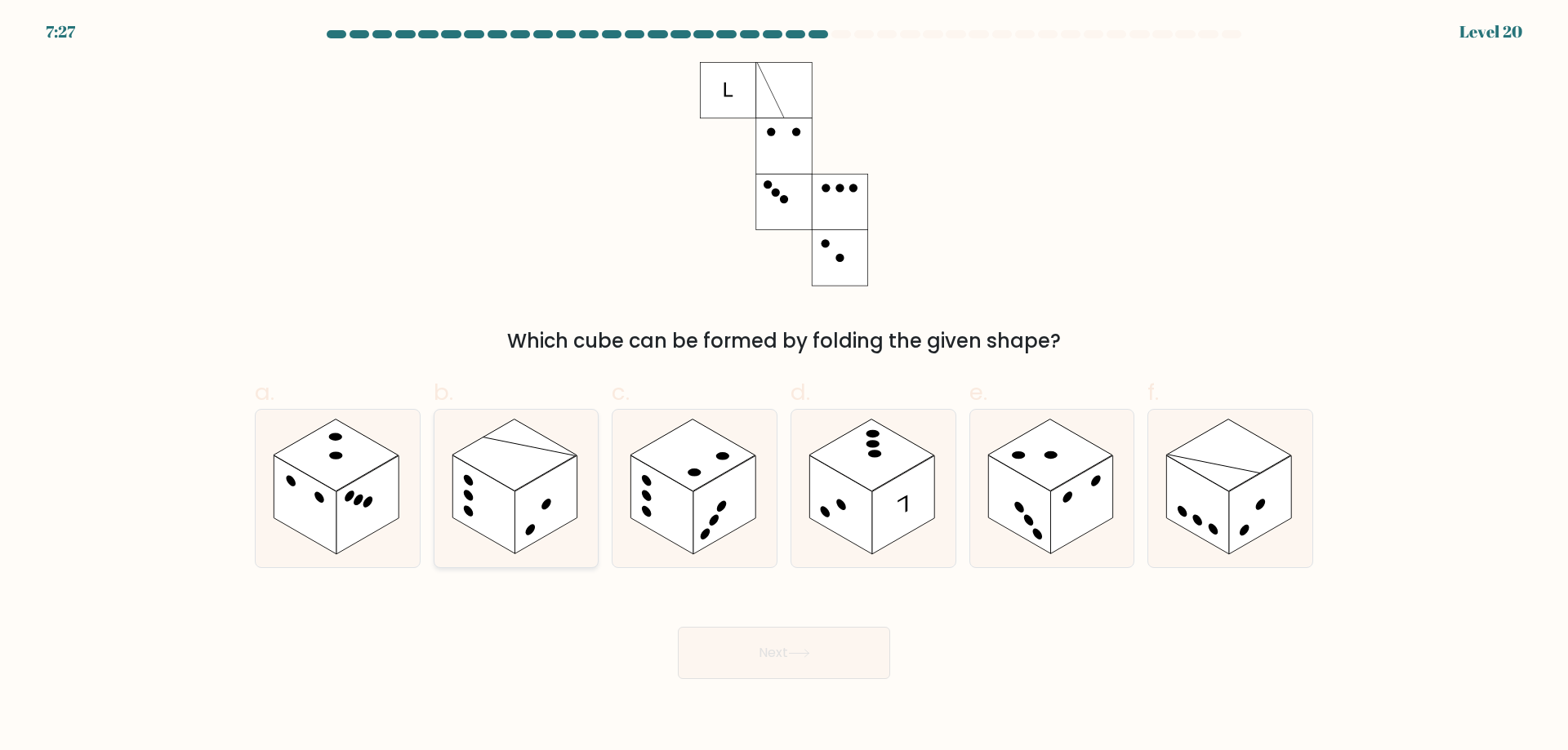
click at [520, 501] on rect at bounding box center [545, 505] width 62 height 98
click at [784, 386] on input "b." at bounding box center [784, 381] width 1 height 11
radio input "true"
click at [749, 652] on button "Next" at bounding box center [784, 652] width 212 height 52
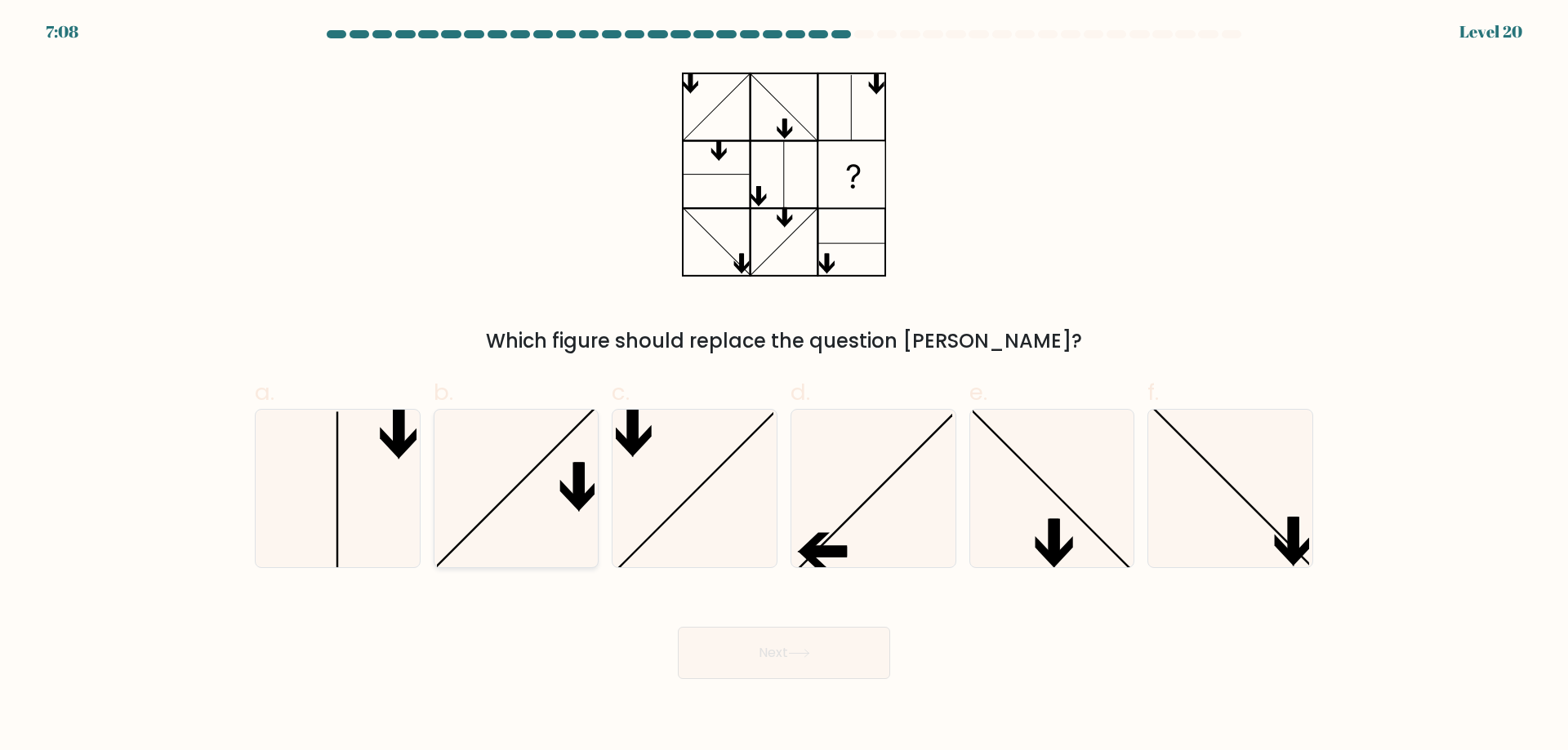
click at [536, 513] on icon at bounding box center [515, 488] width 157 height 157
click at [784, 386] on input "b." at bounding box center [784, 381] width 1 height 11
radio input "true"
click at [778, 645] on button "Next" at bounding box center [784, 652] width 212 height 52
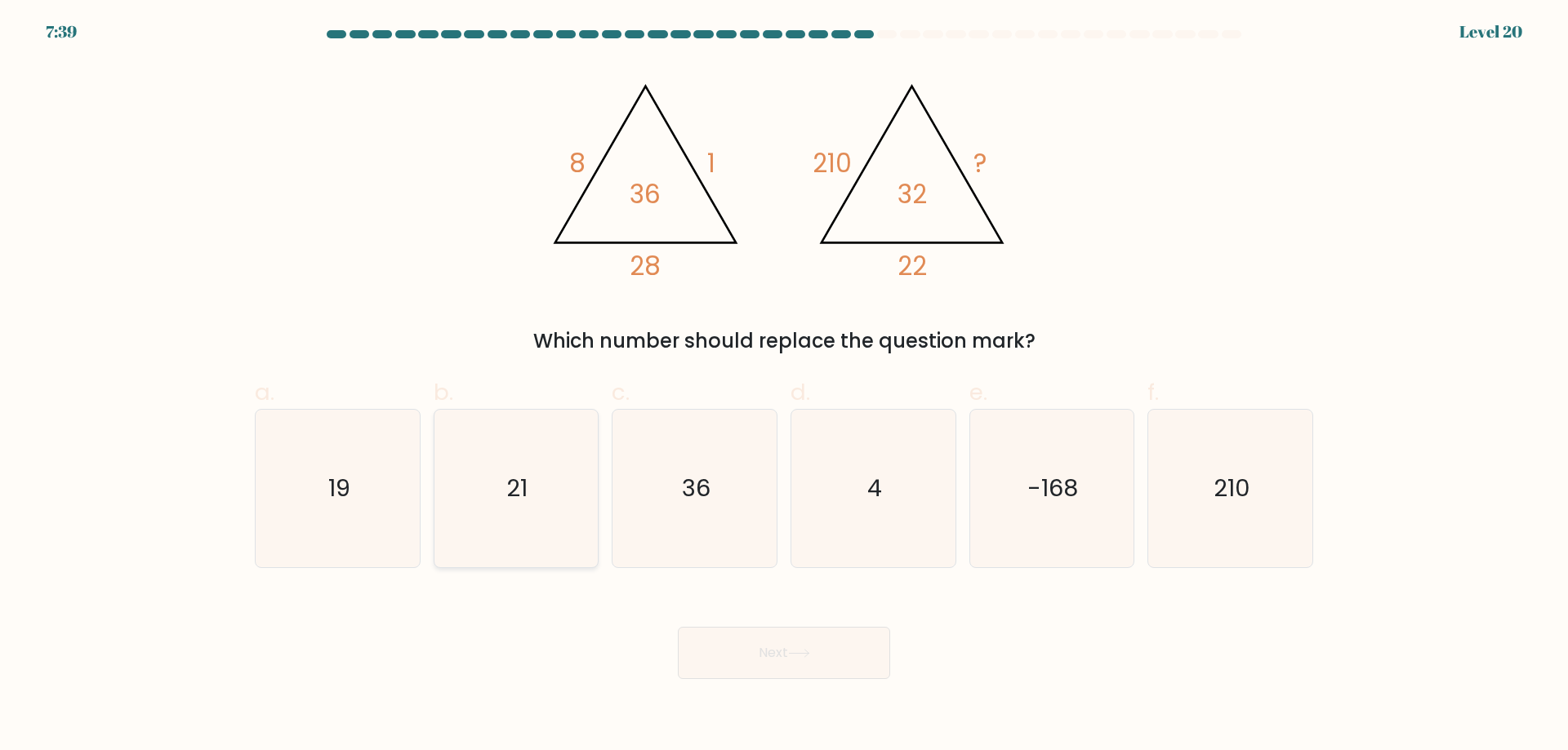
click at [515, 524] on icon "21" at bounding box center [515, 488] width 157 height 157
click at [784, 386] on input "b. 21" at bounding box center [784, 381] width 1 height 11
radio input "true"
click at [784, 650] on button "Next" at bounding box center [784, 652] width 212 height 52
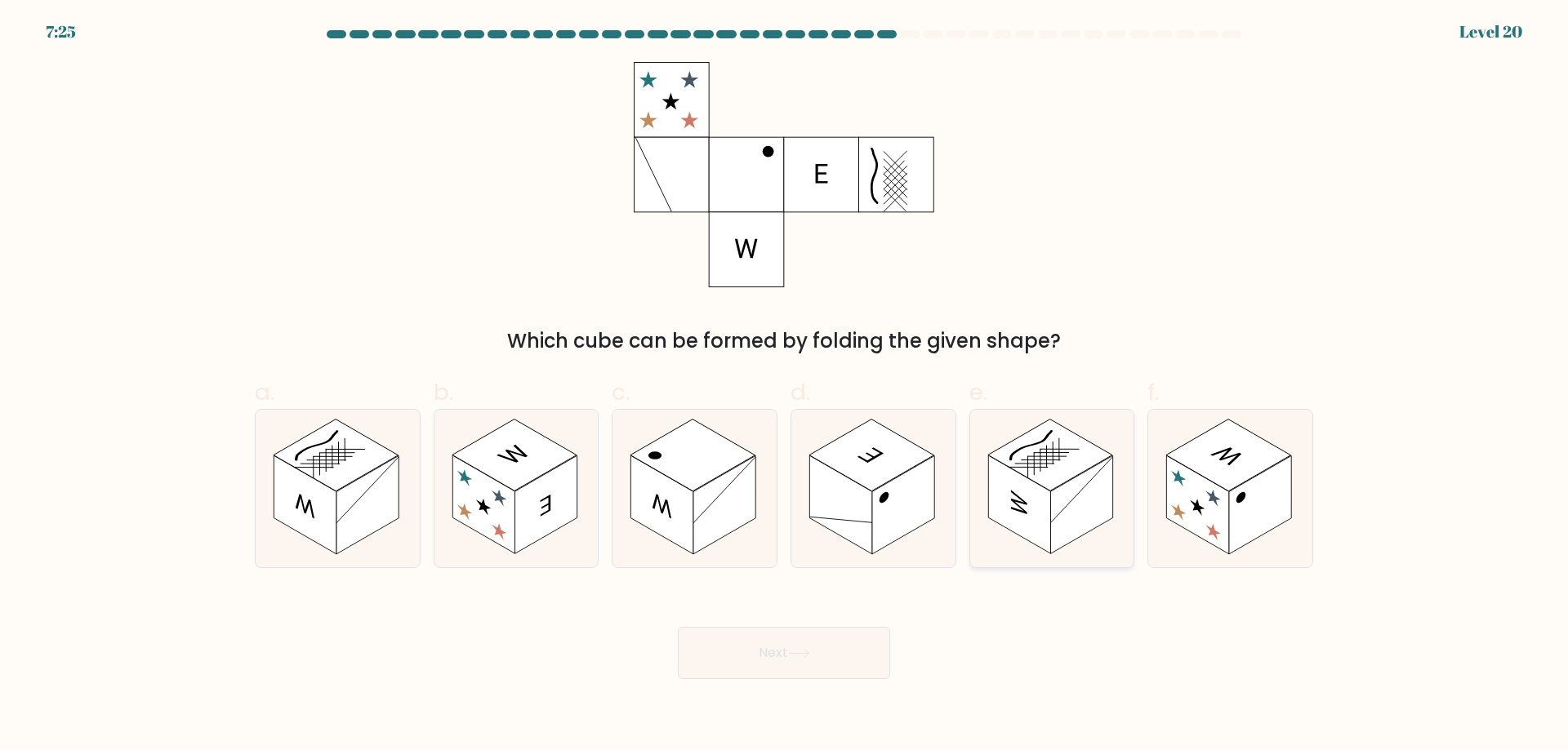
click at [1045, 489] on rect at bounding box center [1019, 505] width 62 height 98
click at [784, 386] on input "e." at bounding box center [784, 381] width 1 height 11
radio input "true"
click at [839, 642] on button "Next" at bounding box center [784, 652] width 212 height 52
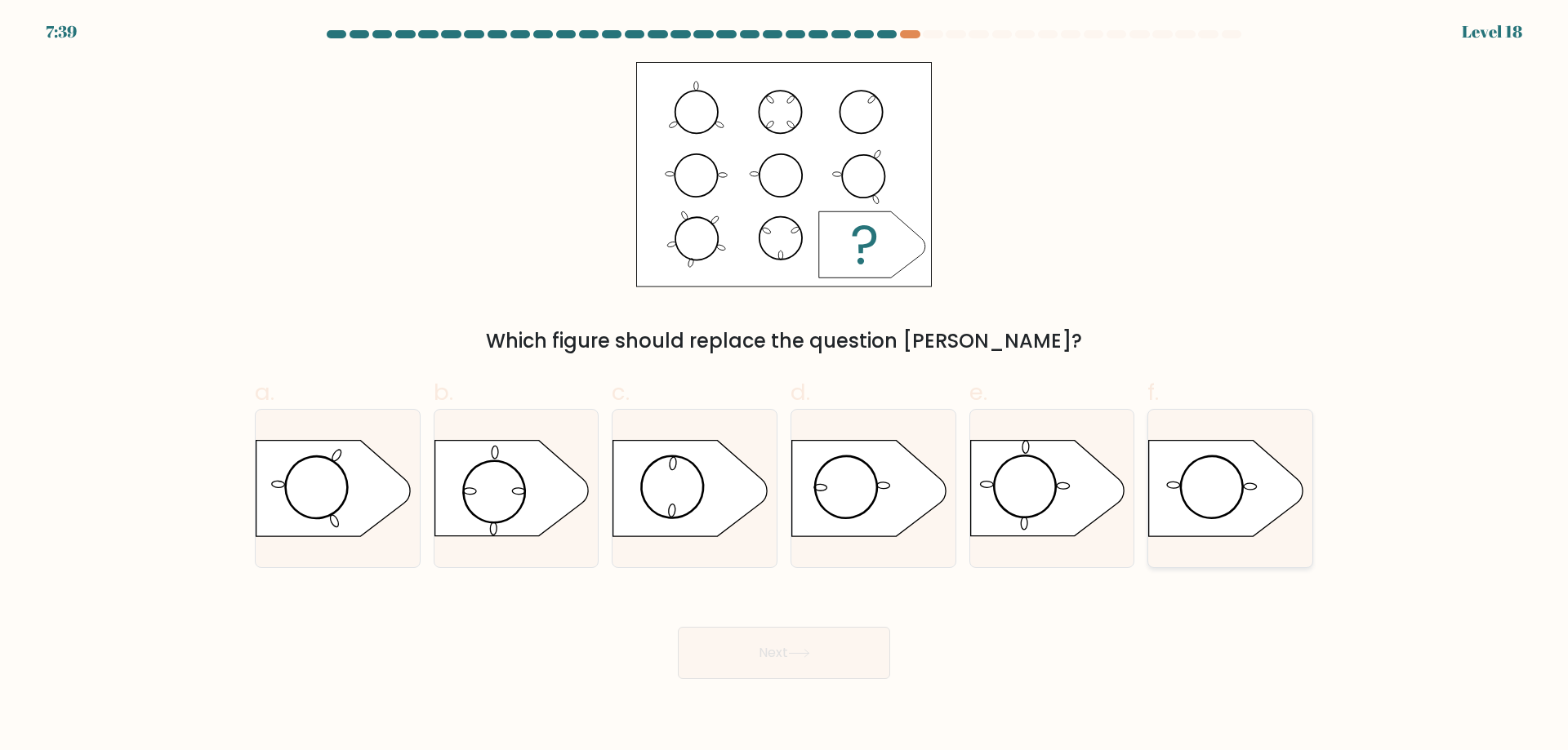
click at [1191, 498] on icon at bounding box center [1226, 488] width 154 height 96
click at [784, 386] on input "f." at bounding box center [784, 381] width 1 height 11
radio input "true"
click at [848, 645] on button "Next" at bounding box center [784, 652] width 212 height 52
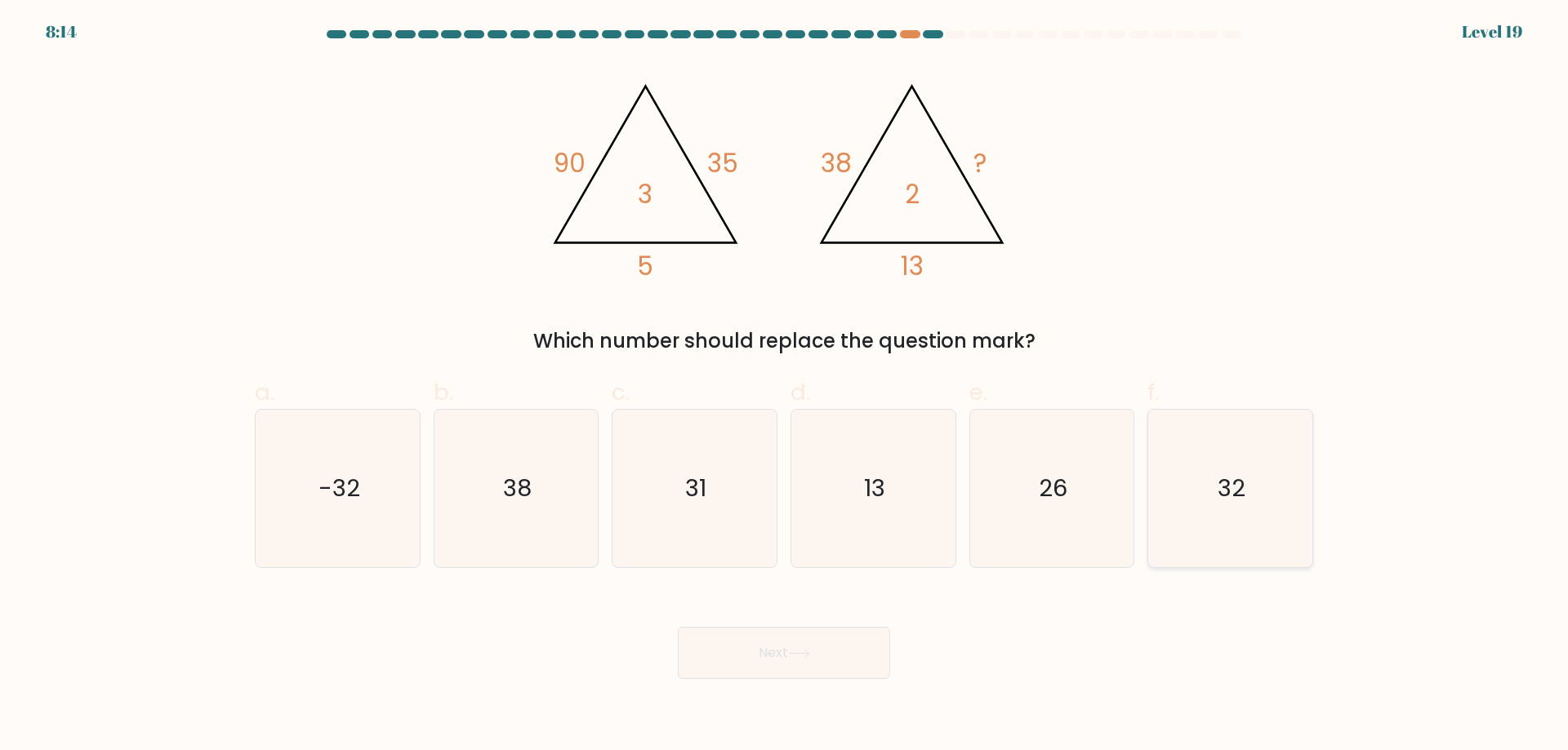
click at [1251, 528] on icon "32" at bounding box center [1229, 488] width 157 height 157
click at [784, 386] on input "f. 32" at bounding box center [784, 381] width 1 height 11
radio input "true"
click at [867, 643] on button "Next" at bounding box center [784, 652] width 212 height 52
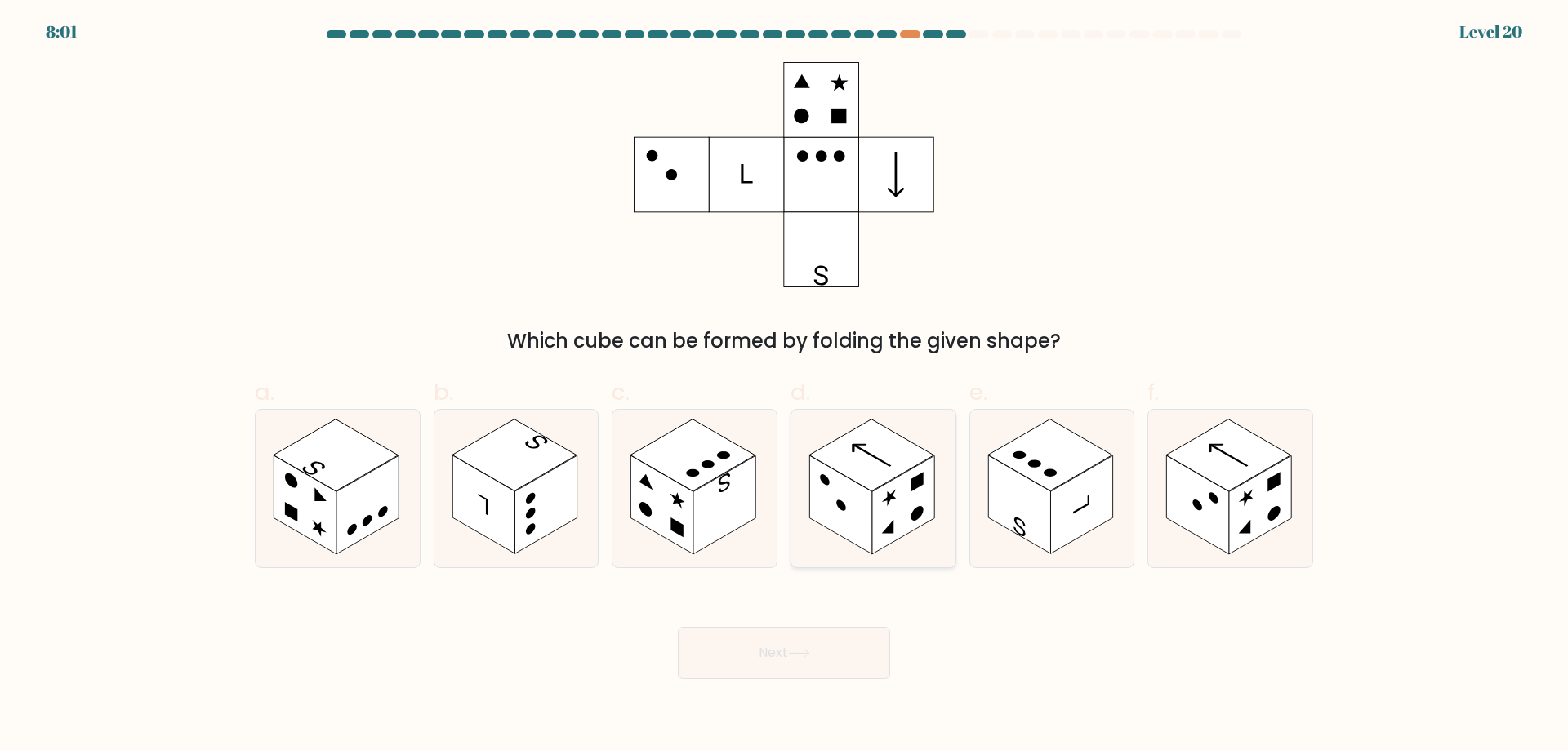
click at [840, 501] on circle at bounding box center [841, 505] width 10 height 15
click at [784, 386] on input "d." at bounding box center [784, 381] width 1 height 11
radio input "true"
click at [1242, 506] on rect at bounding box center [1260, 505] width 62 height 98
click at [784, 386] on input "f." at bounding box center [784, 381] width 1 height 11
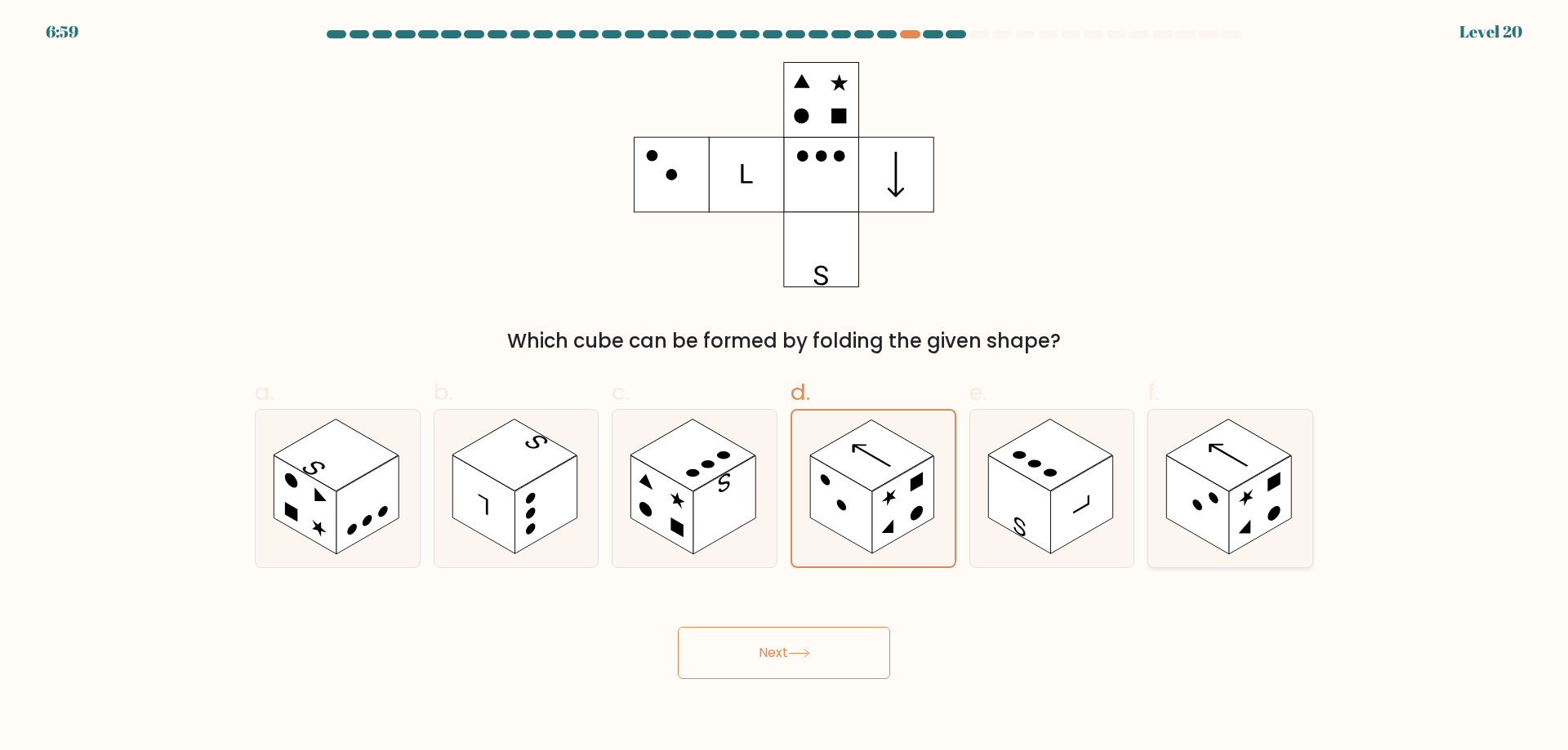
radio input "true"
click at [854, 662] on button "Next" at bounding box center [784, 652] width 212 height 52
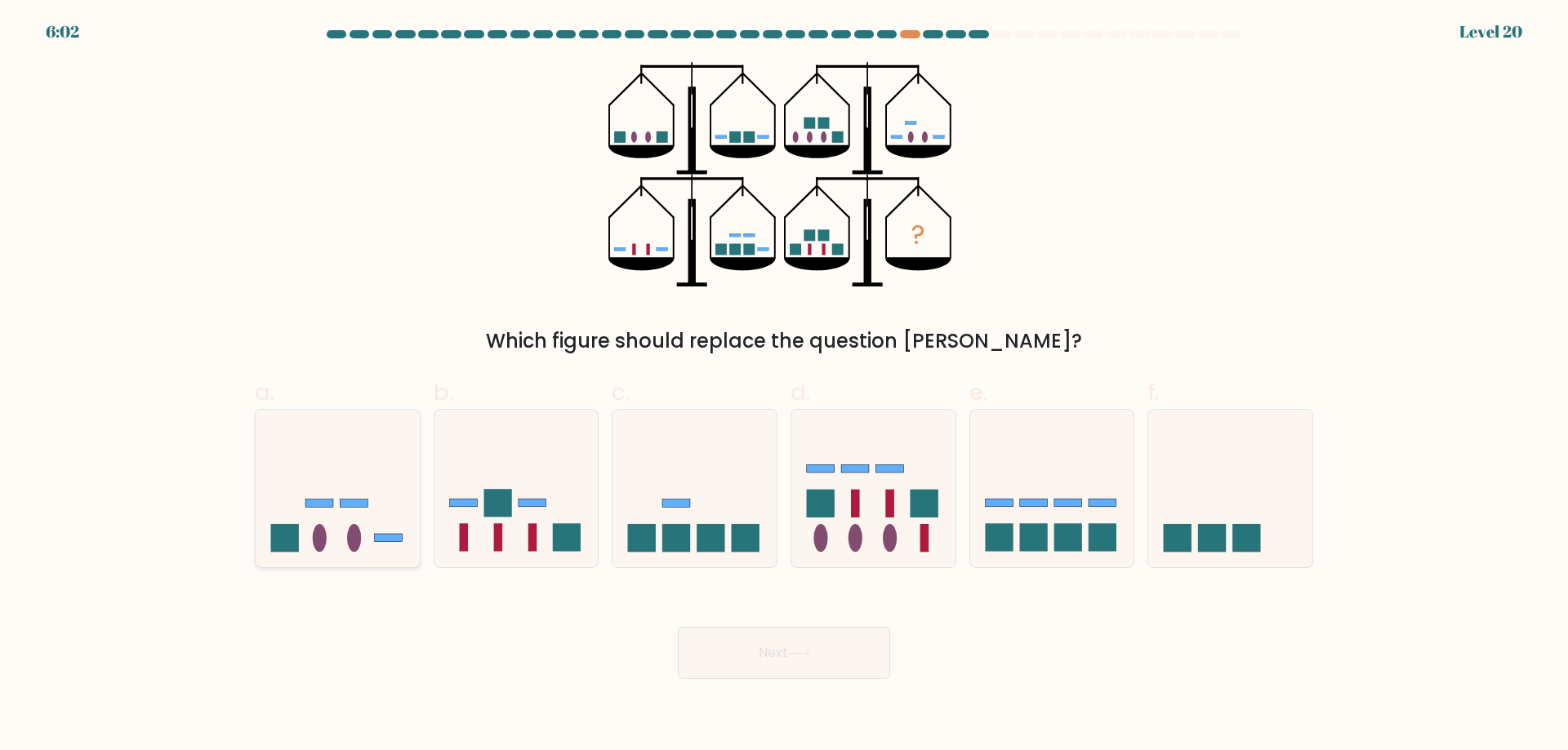
click at [398, 514] on icon at bounding box center [338, 488] width 164 height 135
click at [784, 386] on input "a." at bounding box center [784, 381] width 1 height 11
radio input "true"
click at [767, 661] on button "Next" at bounding box center [784, 652] width 212 height 52
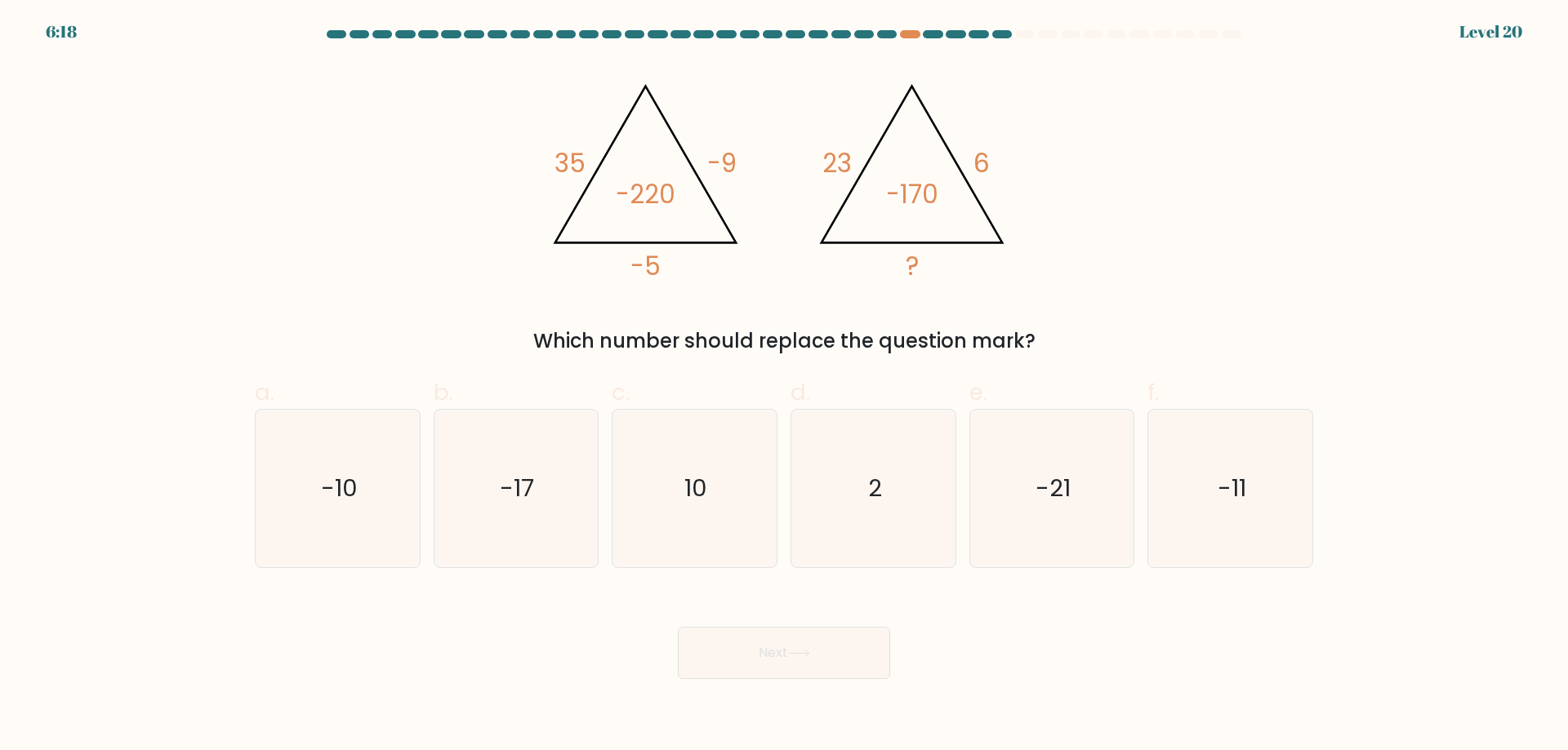
drag, startPoint x: 542, startPoint y: 341, endPoint x: 1030, endPoint y: 338, distance: 488.0
click at [1030, 338] on div "Which number should replace the question mark?" at bounding box center [784, 340] width 1039 height 29
click at [349, 491] on text "-10" at bounding box center [339, 488] width 37 height 33
click at [784, 386] on input "a. -10" at bounding box center [784, 381] width 1 height 11
radio input "true"
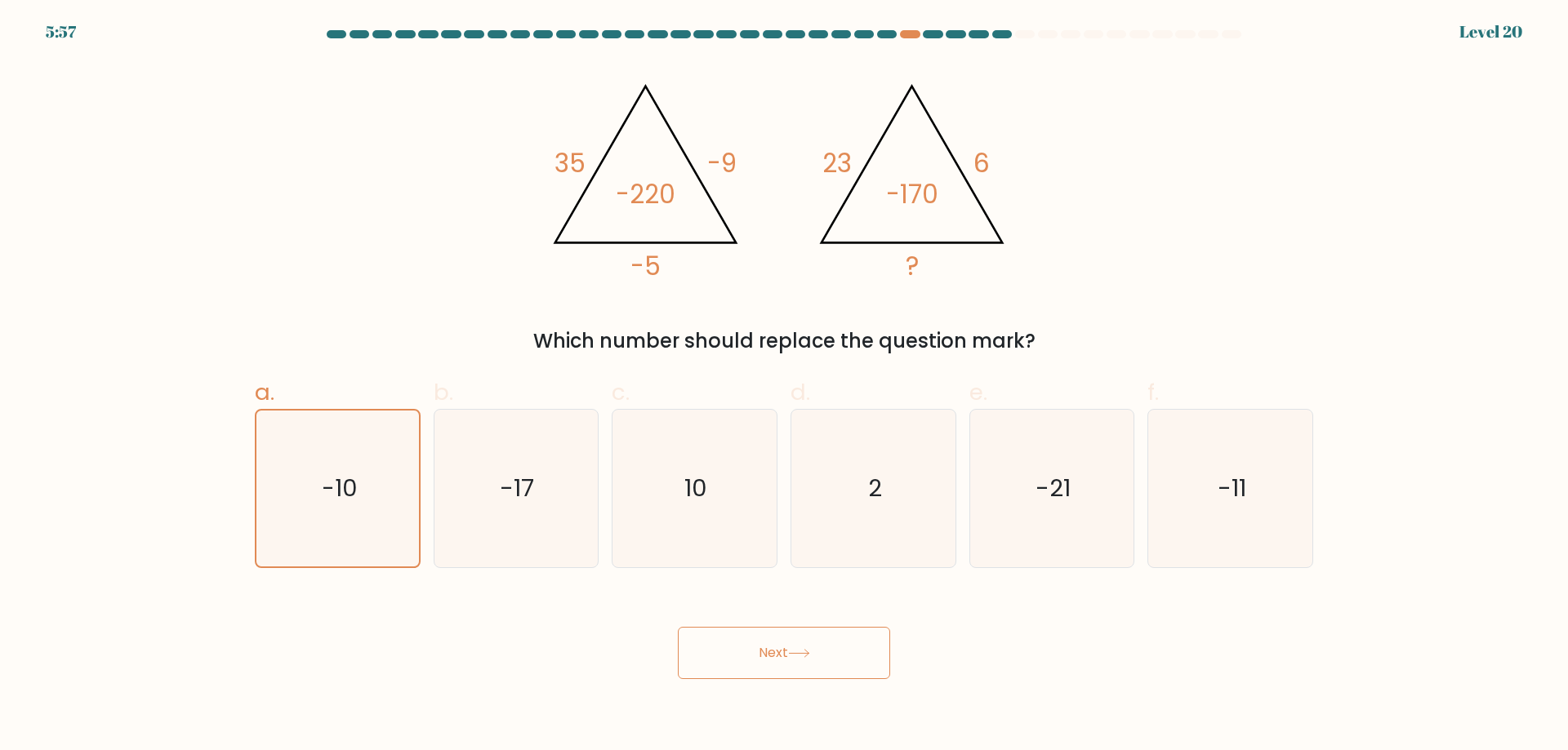
click at [810, 653] on icon at bounding box center [799, 653] width 22 height 9
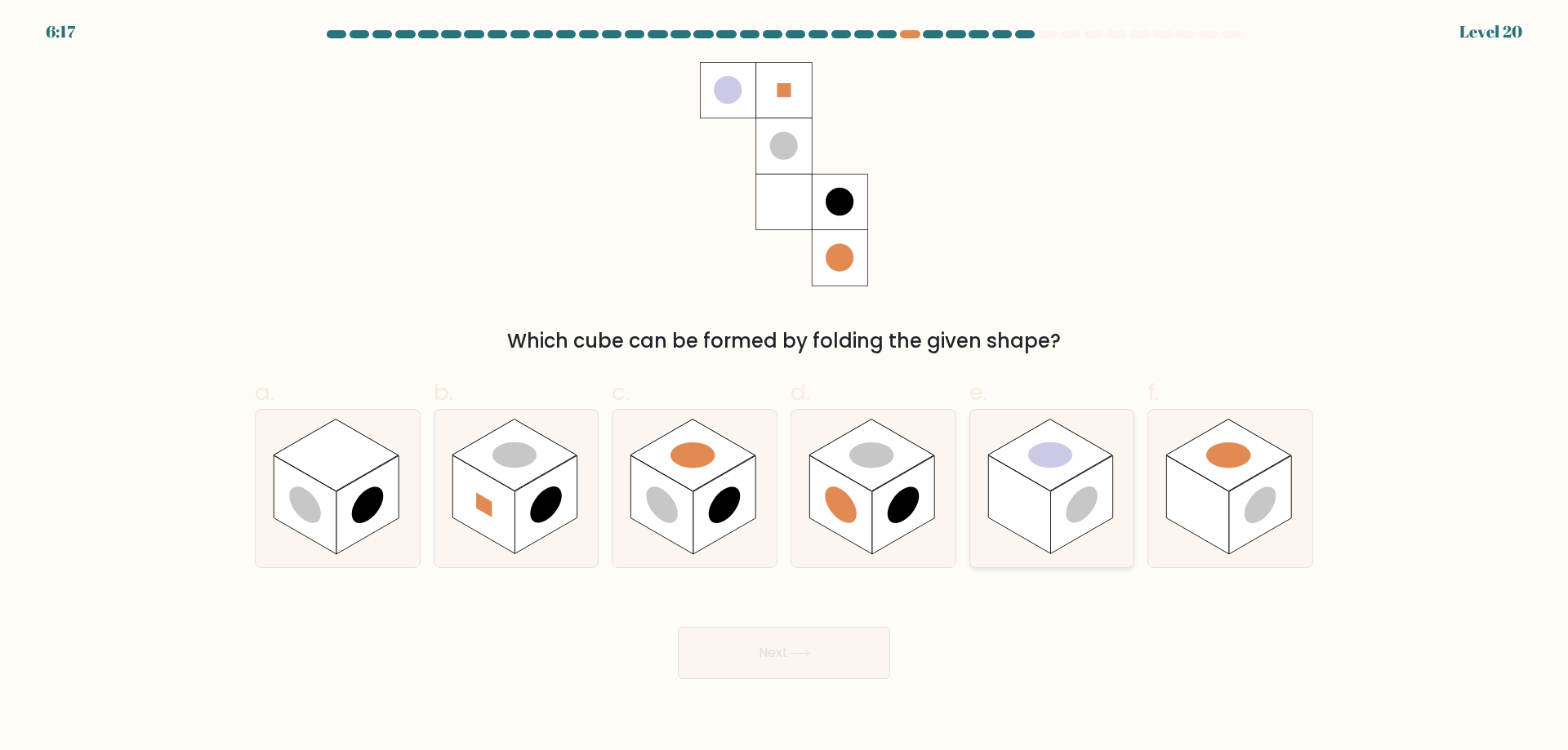
click at [1038, 510] on rect at bounding box center [1019, 505] width 62 height 98
click at [784, 386] on input "e." at bounding box center [784, 381] width 1 height 11
radio input "true"
click at [803, 652] on icon at bounding box center [799, 653] width 22 height 9
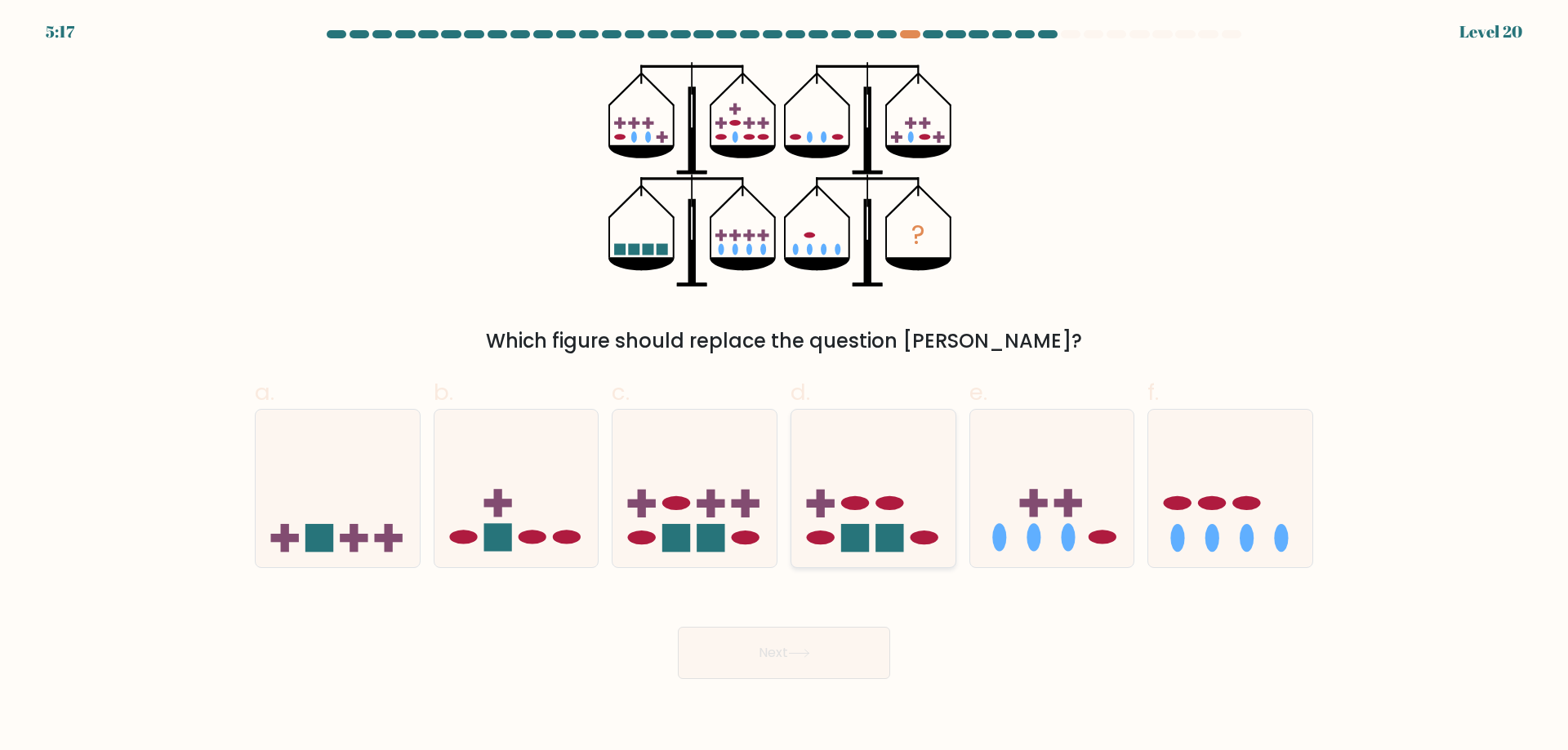
click at [820, 508] on rect at bounding box center [820, 503] width 28 height 8
click at [784, 386] on input "d." at bounding box center [784, 381] width 1 height 11
radio input "true"
click at [787, 641] on button "Next" at bounding box center [784, 652] width 212 height 52
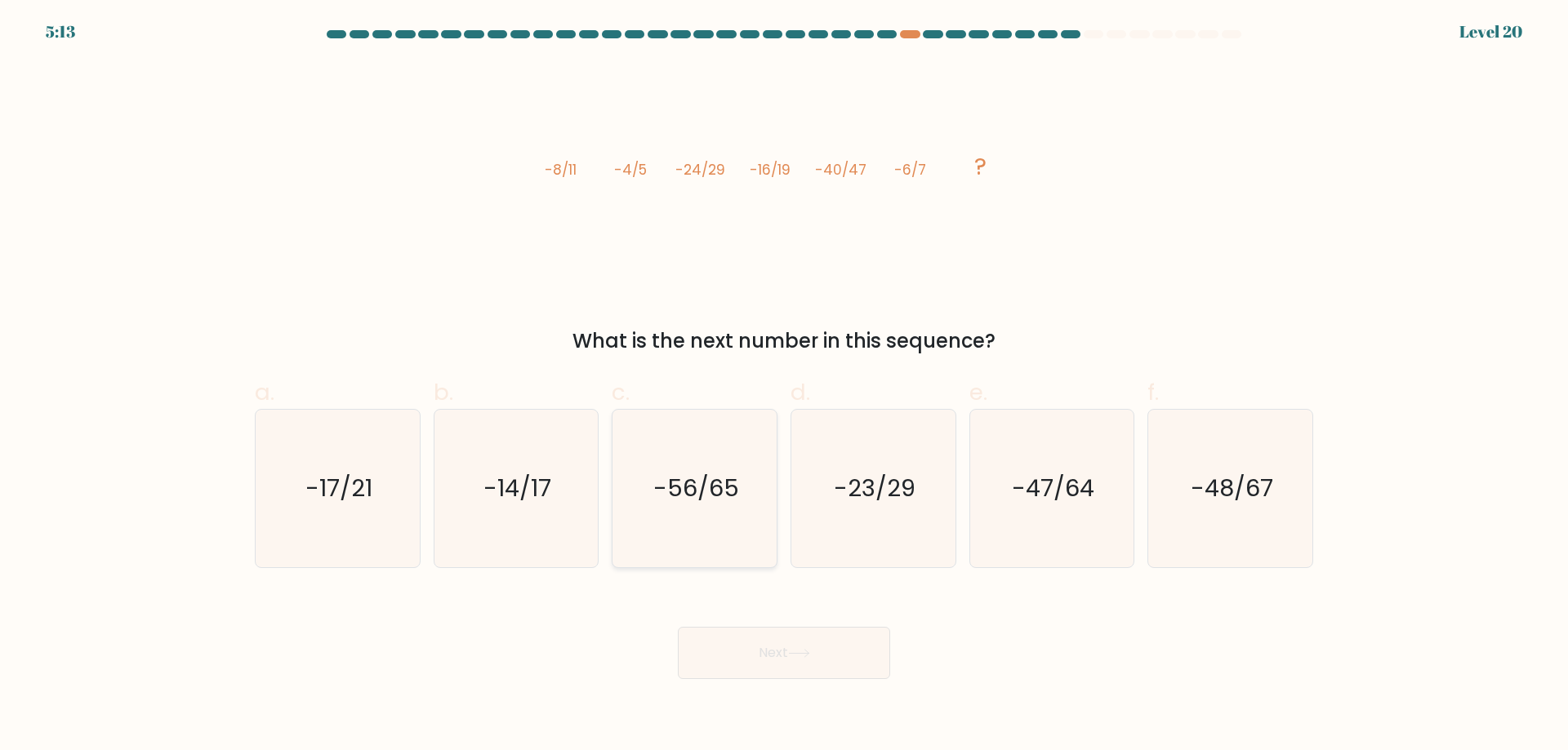
click at [729, 467] on icon "-56/65" at bounding box center [694, 488] width 157 height 157
click at [784, 386] on input "c. -56/65" at bounding box center [784, 381] width 1 height 11
radio input "true"
click at [762, 656] on button "Next" at bounding box center [784, 652] width 212 height 52
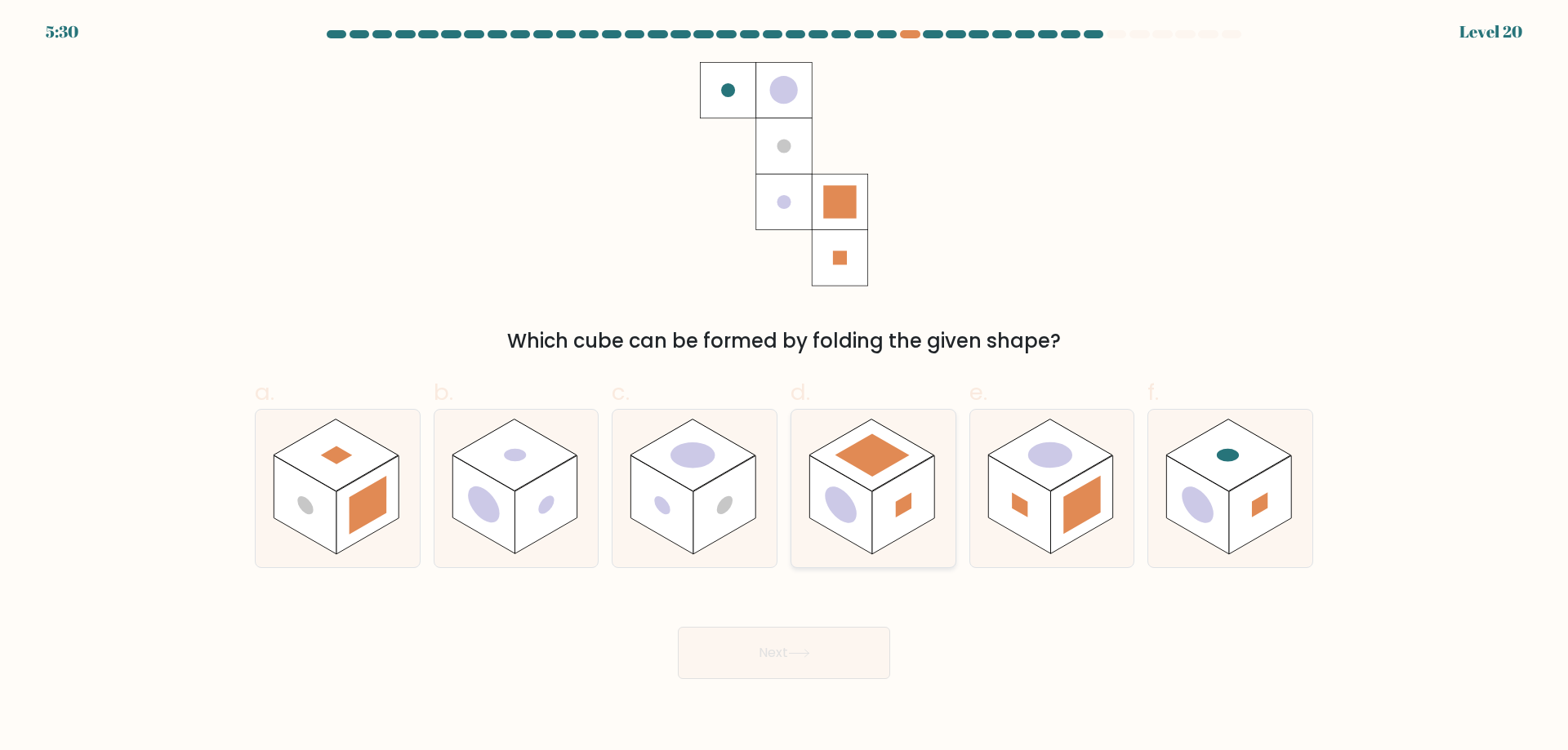
click at [851, 500] on circle at bounding box center [841, 505] width 32 height 50
click at [784, 386] on input "d." at bounding box center [784, 381] width 1 height 11
radio input "true"
click at [1025, 514] on rect at bounding box center [1020, 506] width 16 height 25
click at [784, 386] on input "e." at bounding box center [784, 381] width 1 height 11
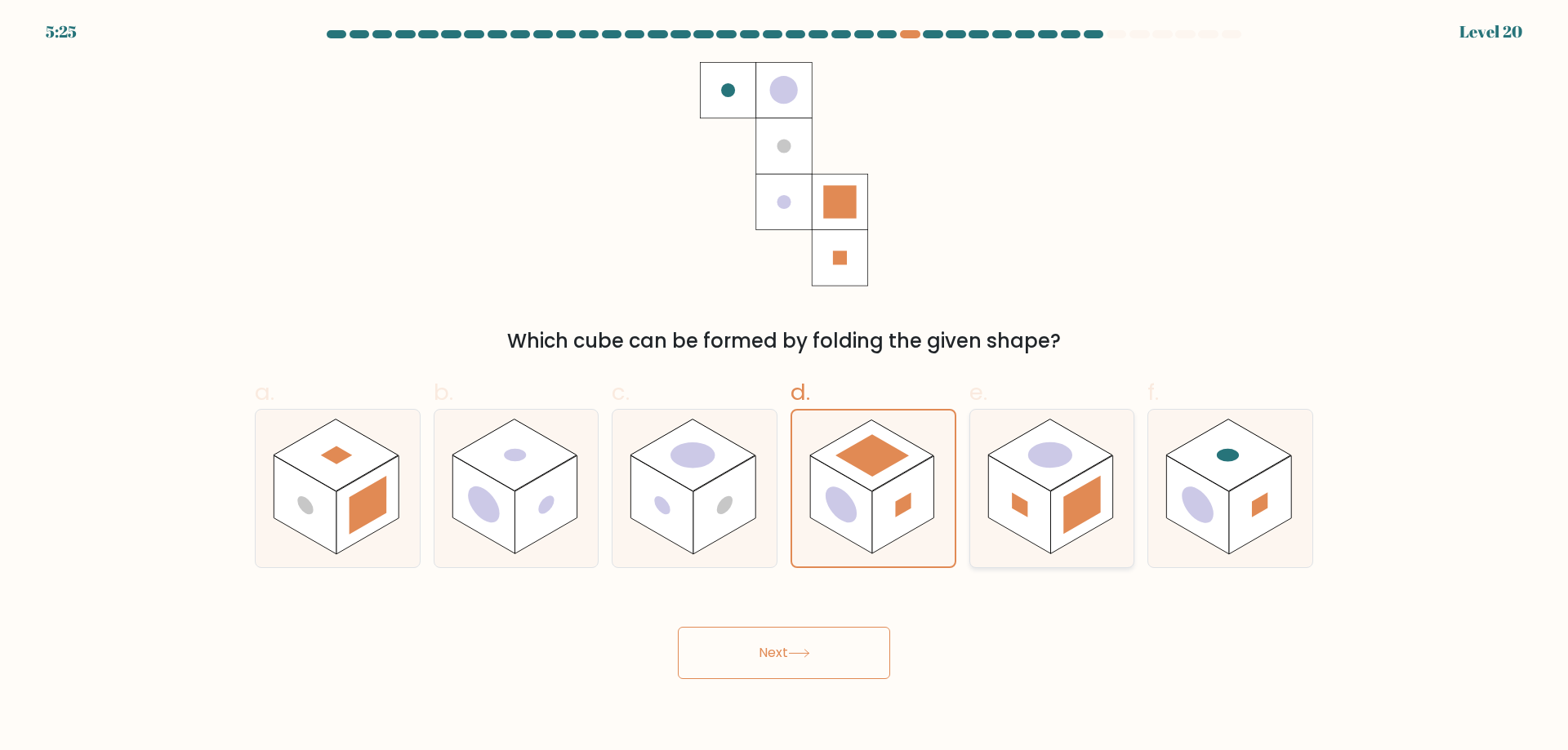
radio input "true"
click at [1200, 531] on rect at bounding box center [1198, 505] width 62 height 98
click at [784, 386] on input "f." at bounding box center [784, 381] width 1 height 11
radio input "true"
click at [862, 648] on button "Next" at bounding box center [784, 652] width 212 height 52
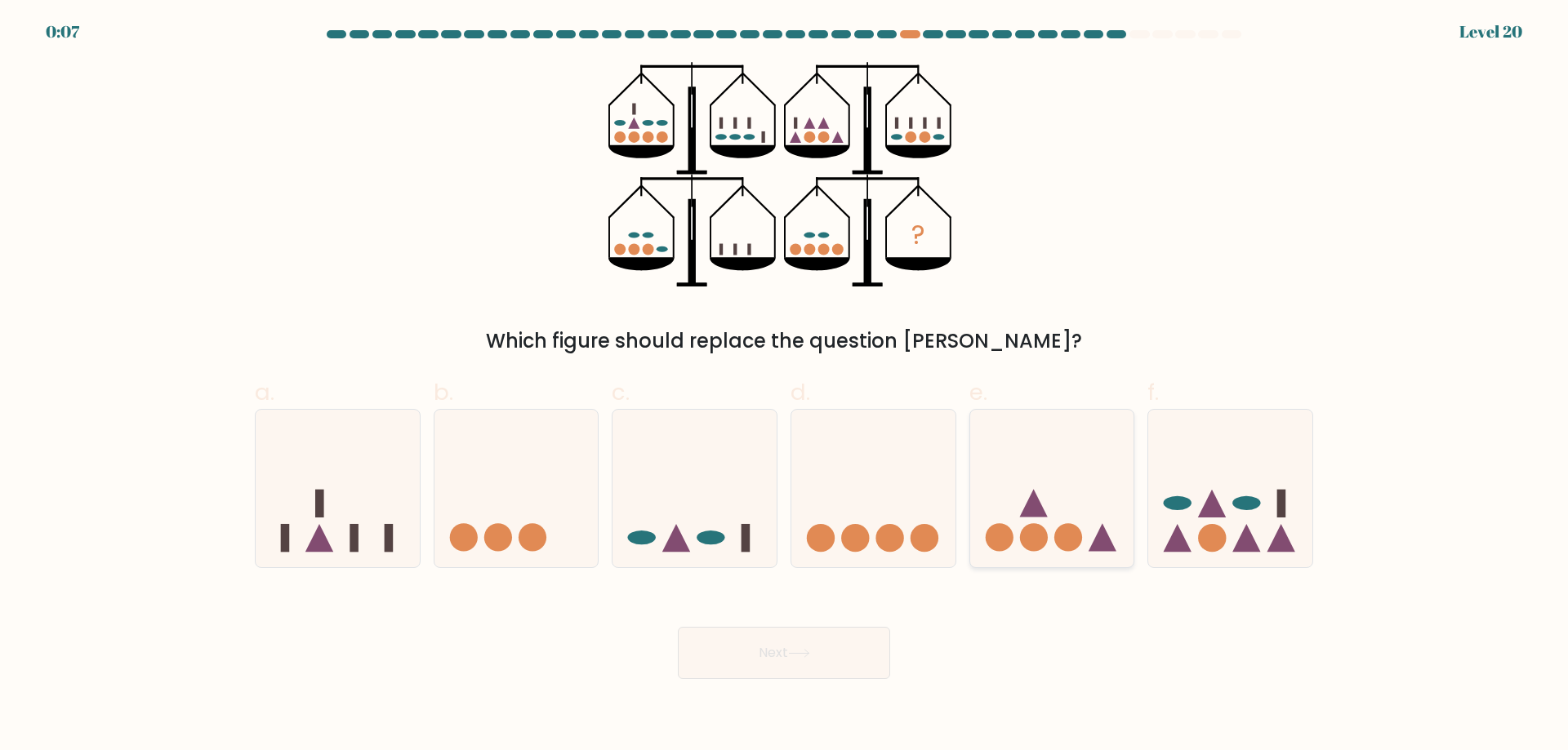
click at [1063, 540] on circle at bounding box center [1068, 538] width 28 height 28
click at [784, 386] on input "e." at bounding box center [784, 381] width 1 height 11
radio input "true"
click at [804, 654] on icon at bounding box center [799, 653] width 19 height 7
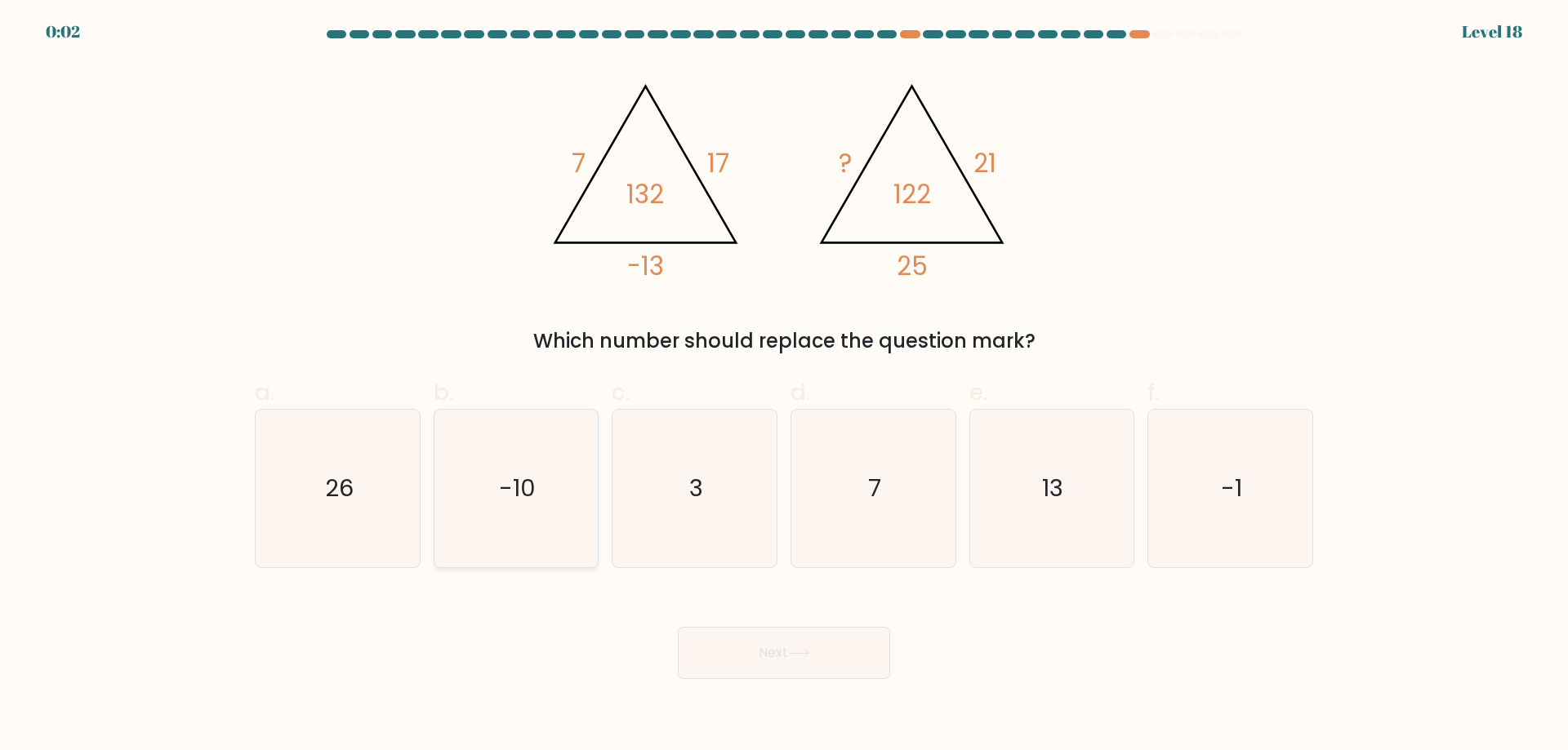
drag, startPoint x: 521, startPoint y: 484, endPoint x: 532, endPoint y: 498, distance: 17.8
click at [521, 486] on text "-10" at bounding box center [517, 488] width 37 height 33
click at [784, 386] on input "b. -10" at bounding box center [784, 381] width 1 height 11
radio input "true"
click at [750, 654] on button "Next" at bounding box center [784, 652] width 212 height 52
